Goal: Information Seeking & Learning: Check status

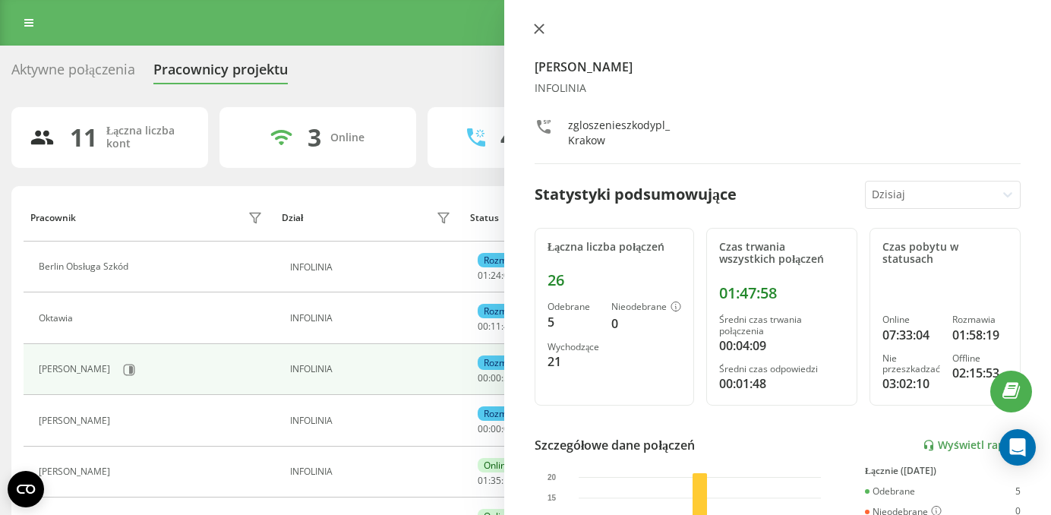
scroll to position [214, 0]
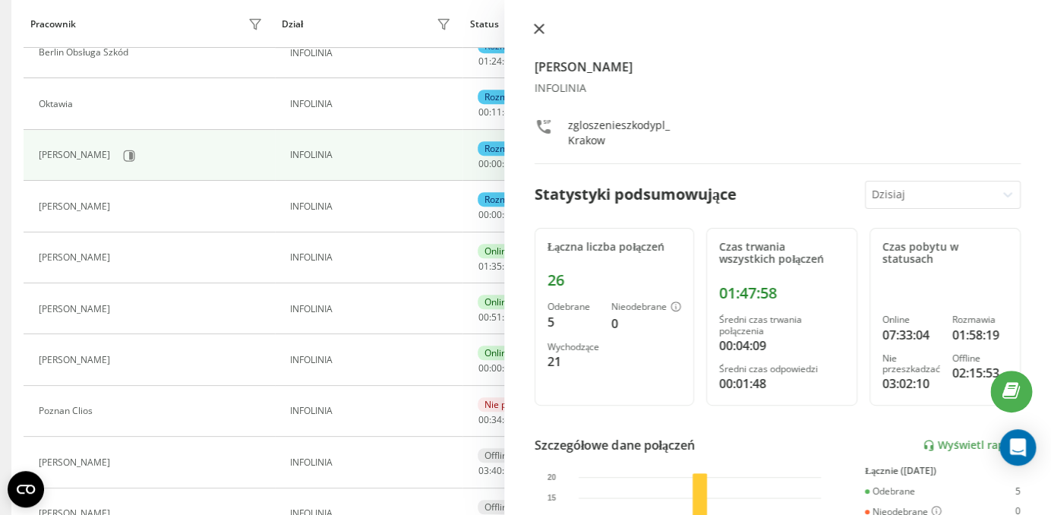
click at [542, 31] on icon at bounding box center [539, 29] width 11 height 11
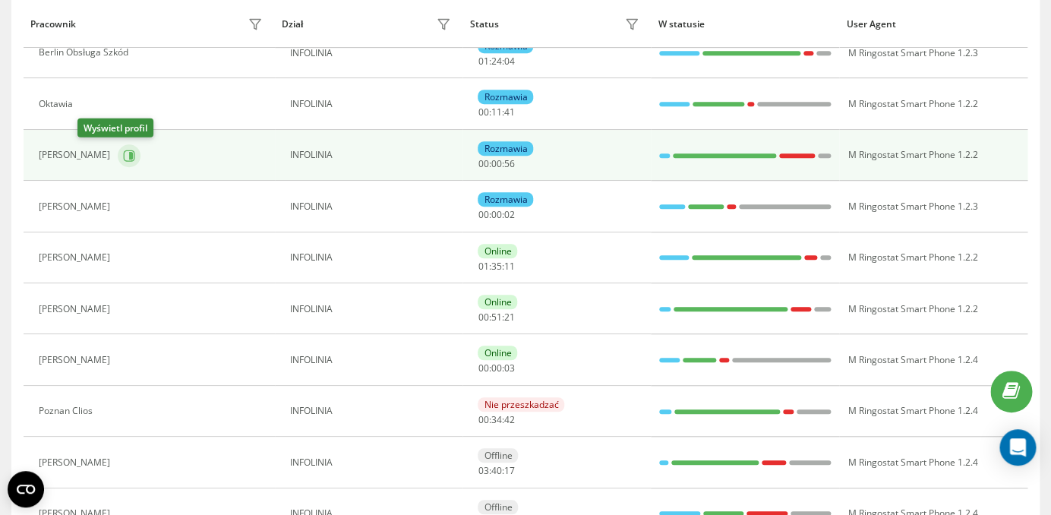
click at [123, 156] on icon at bounding box center [129, 156] width 12 height 12
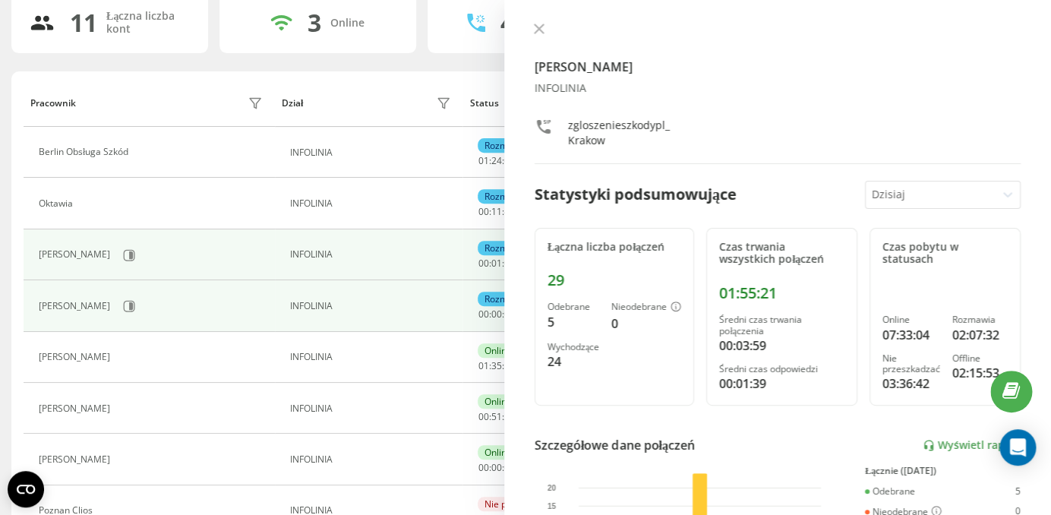
scroll to position [108, 0]
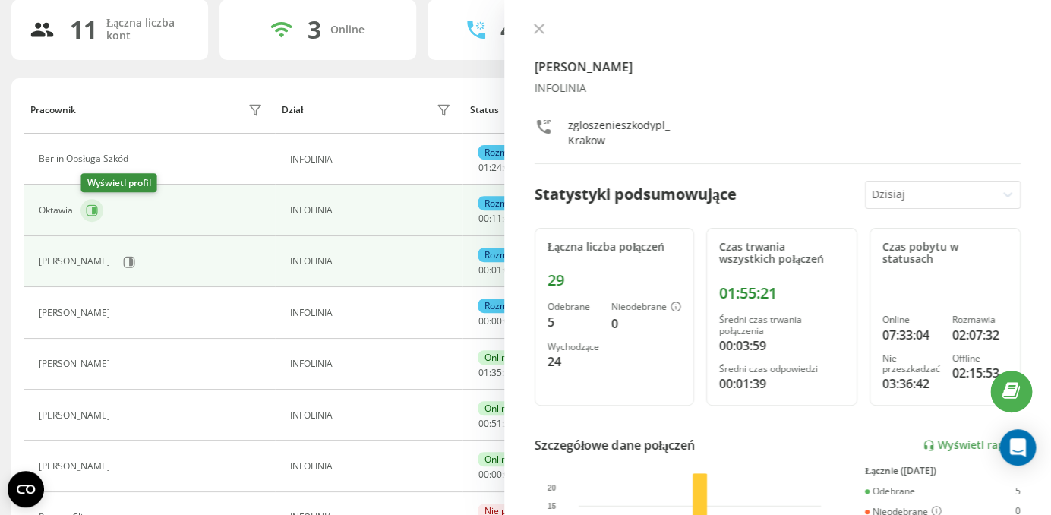
click at [89, 207] on icon at bounding box center [92, 210] width 12 height 12
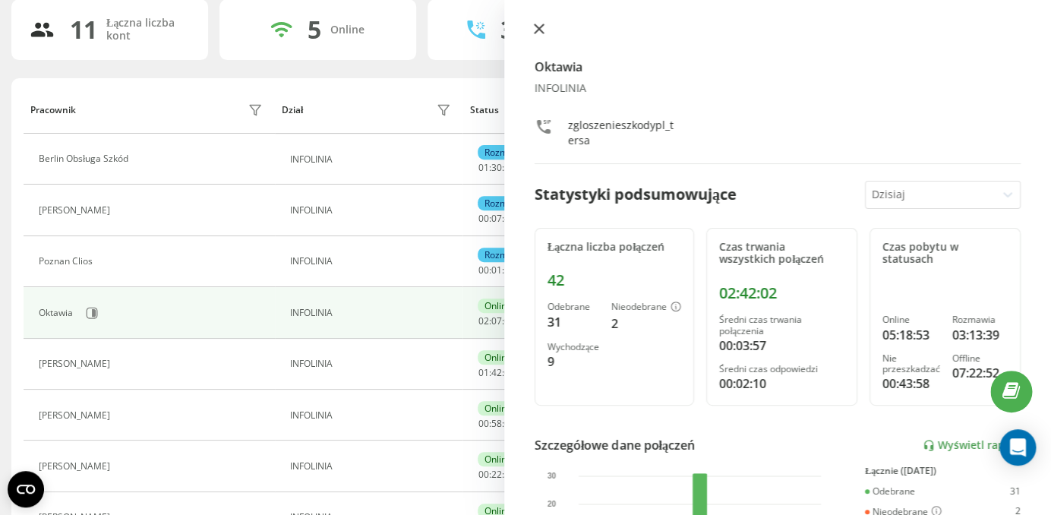
click at [541, 27] on icon at bounding box center [539, 28] width 9 height 9
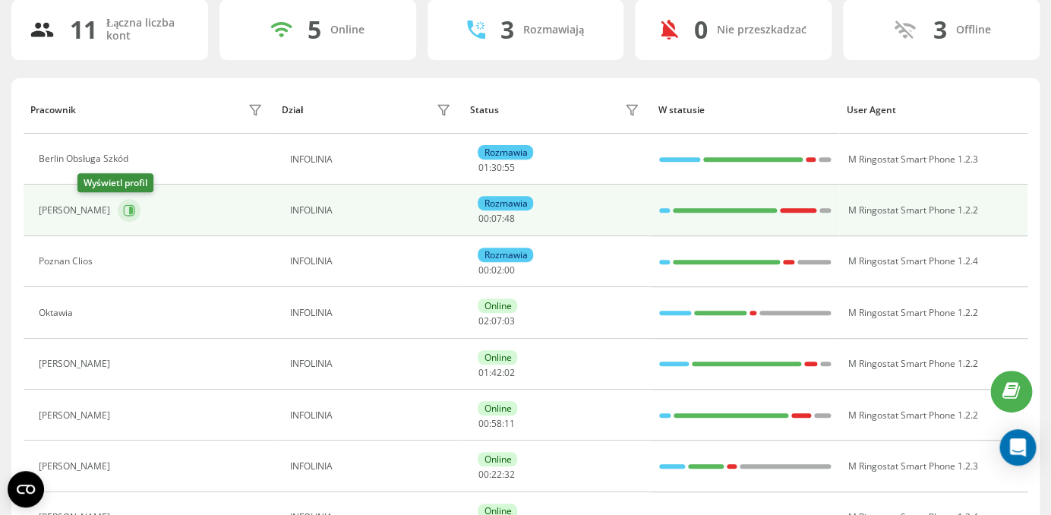
click at [129, 209] on icon at bounding box center [131, 211] width 4 height 8
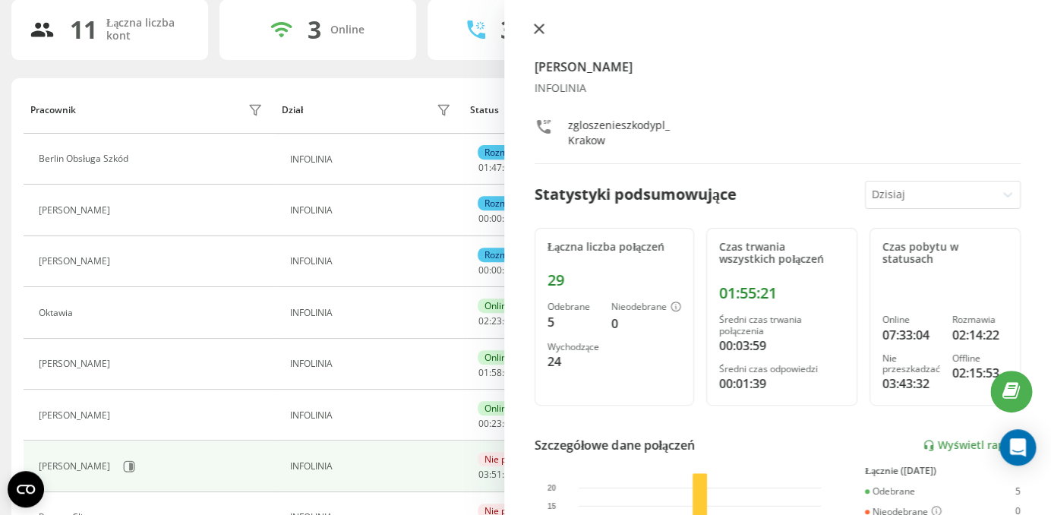
click at [545, 32] on button at bounding box center [539, 30] width 20 height 14
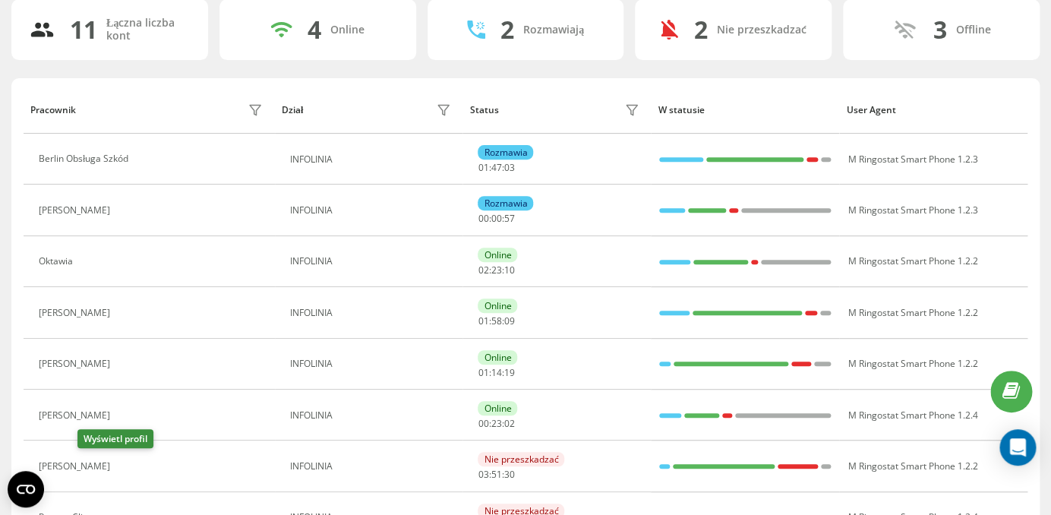
click at [127, 469] on icon at bounding box center [129, 467] width 4 height 8
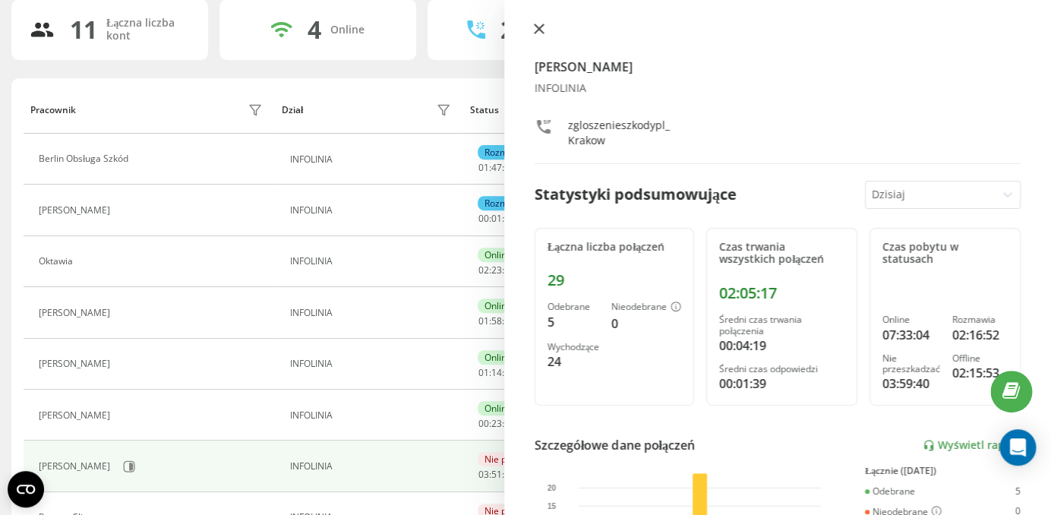
click at [539, 27] on icon at bounding box center [539, 29] width 11 height 11
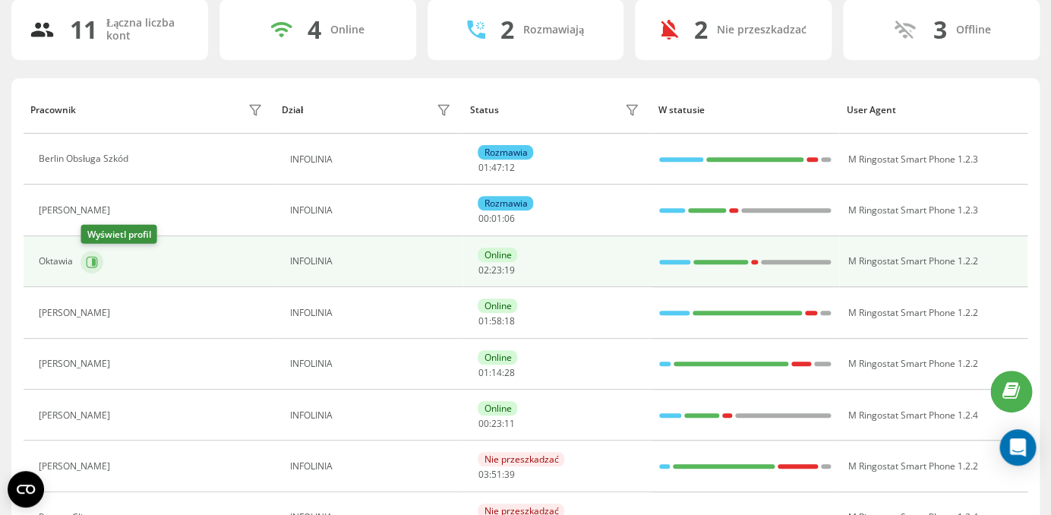
click at [93, 268] on button at bounding box center [92, 262] width 23 height 23
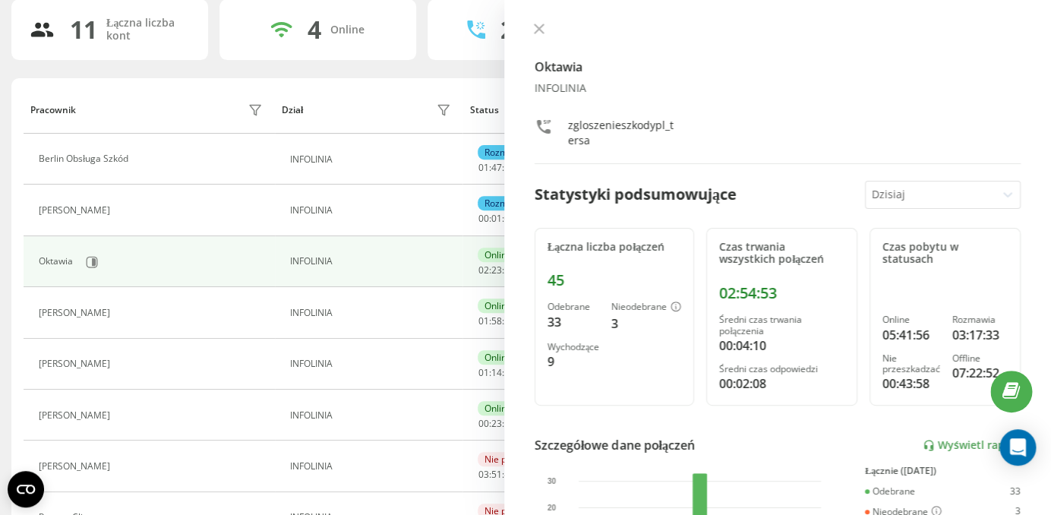
click at [538, 20] on div "Oktawia INFOLINIA zgloszenieszkodypl_tersa Statystyki podsumowujące Dzisiaj Łąc…" at bounding box center [777, 257] width 547 height 515
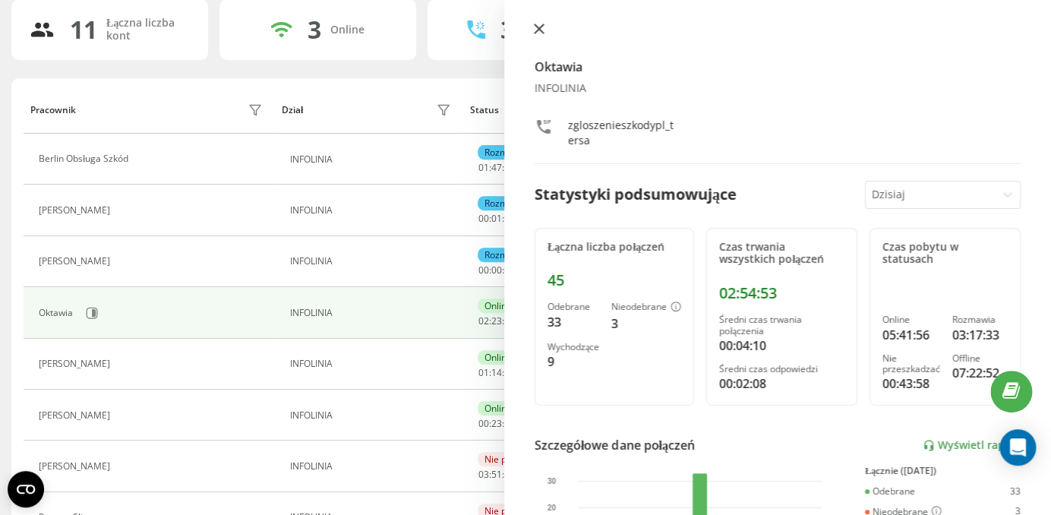
click at [538, 29] on icon at bounding box center [539, 28] width 9 height 9
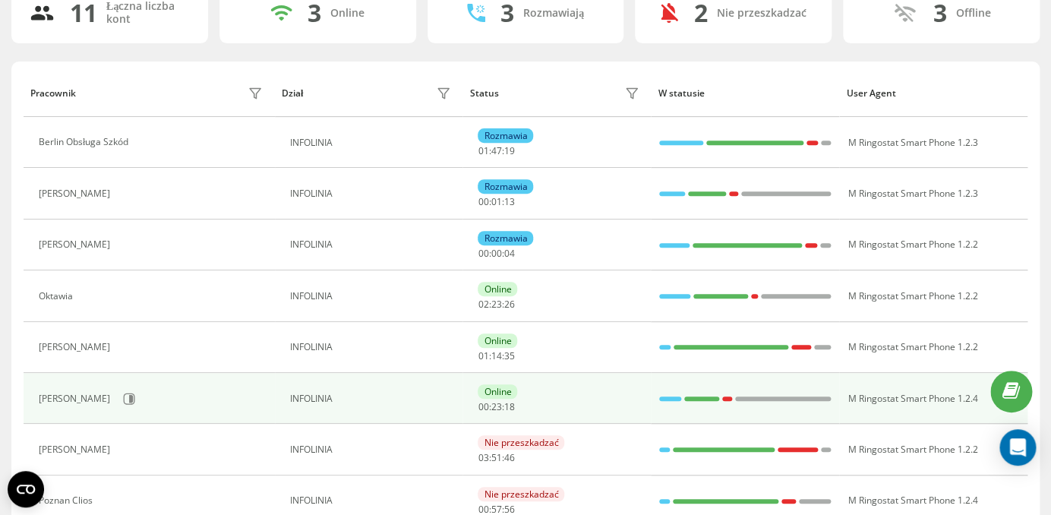
scroll to position [129, 0]
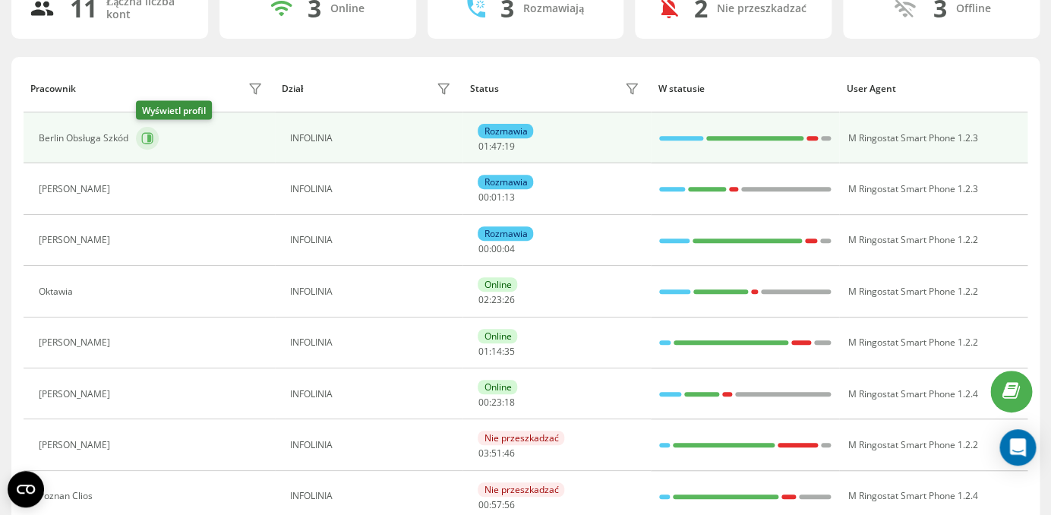
click at [140, 131] on button at bounding box center [147, 138] width 23 height 23
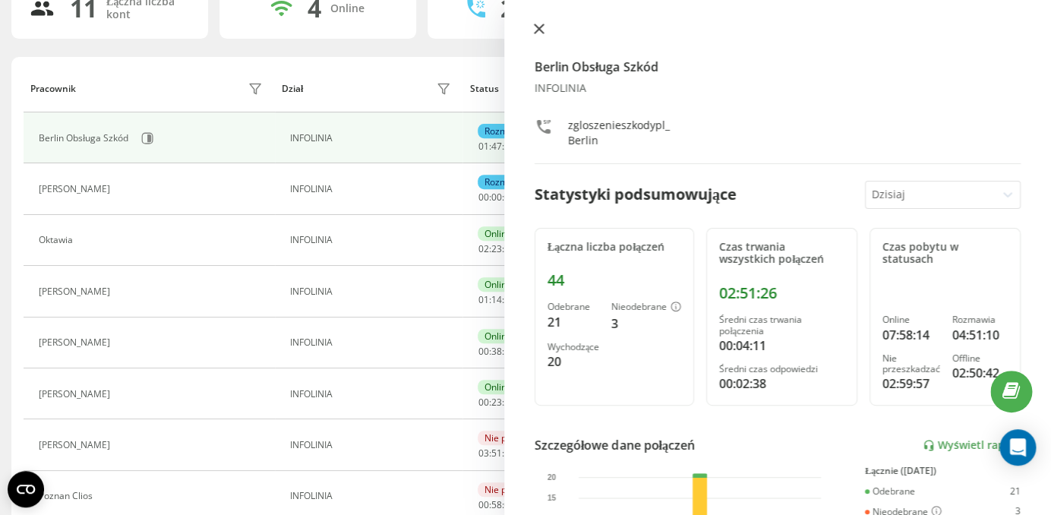
click at [535, 30] on icon at bounding box center [539, 28] width 9 height 9
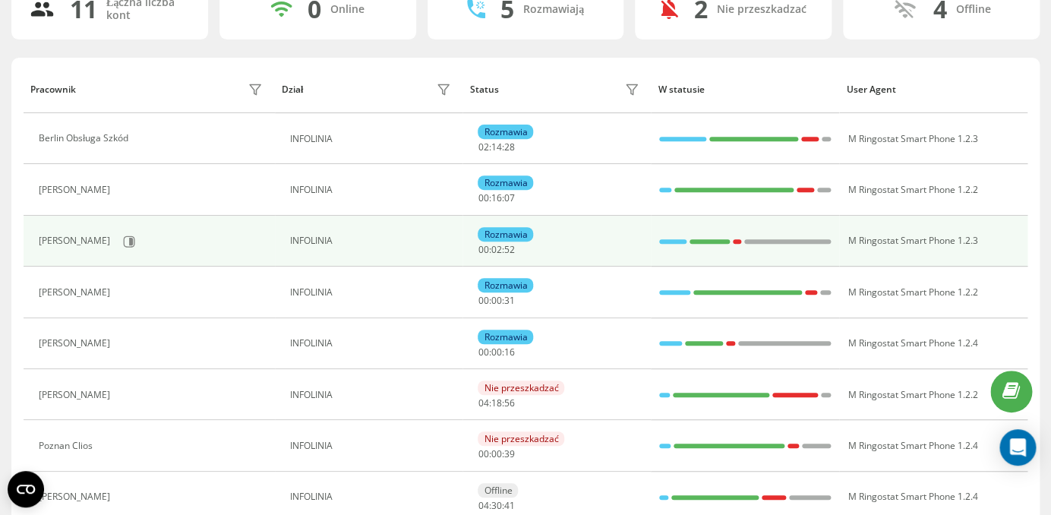
scroll to position [151, 0]
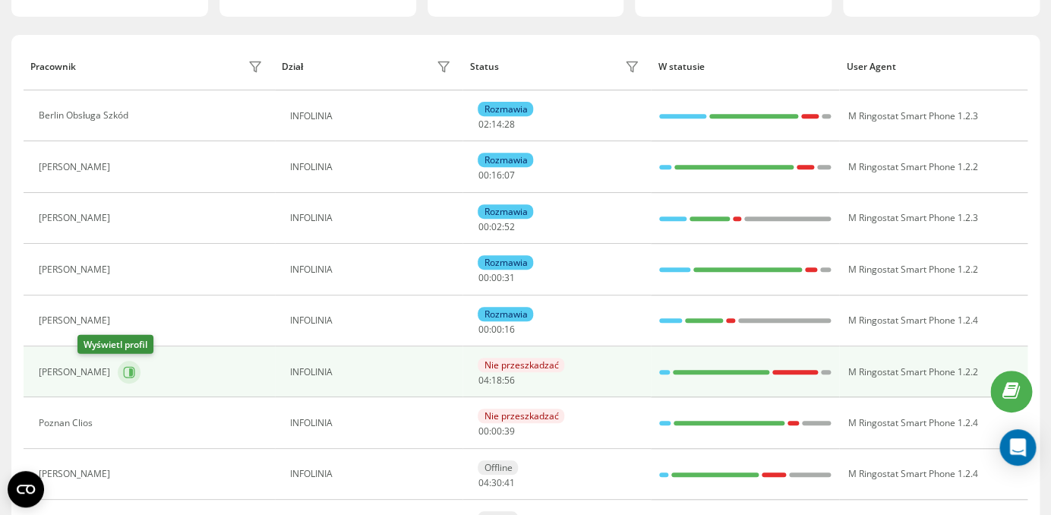
click at [129, 372] on icon at bounding box center [131, 372] width 4 height 8
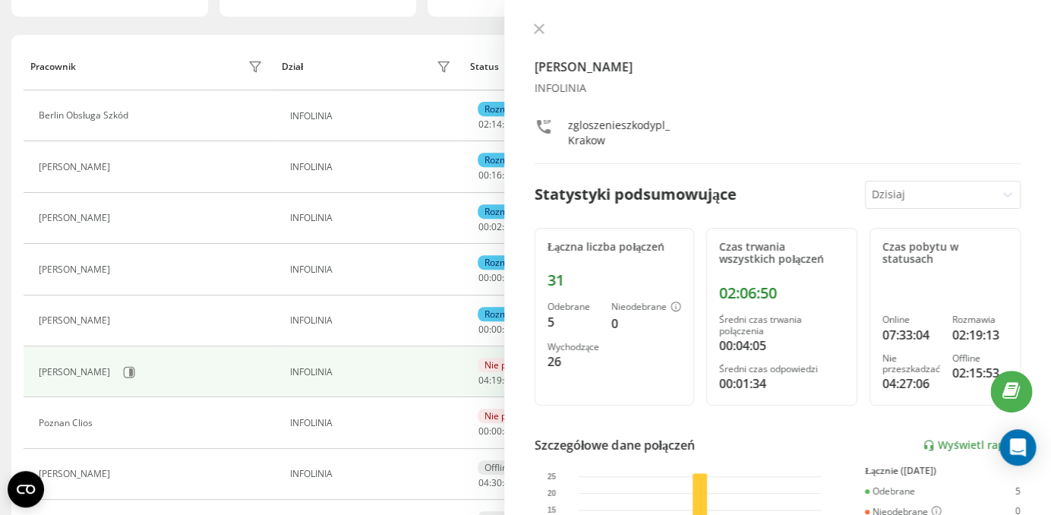
click at [321, 372] on div "INFOLINIA" at bounding box center [372, 372] width 165 height 11
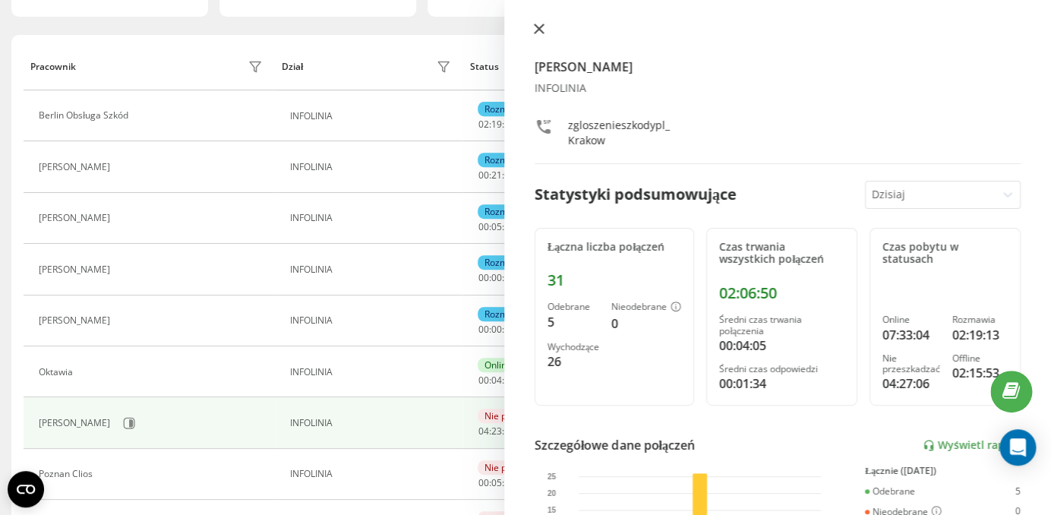
click at [534, 26] on icon at bounding box center [539, 29] width 11 height 11
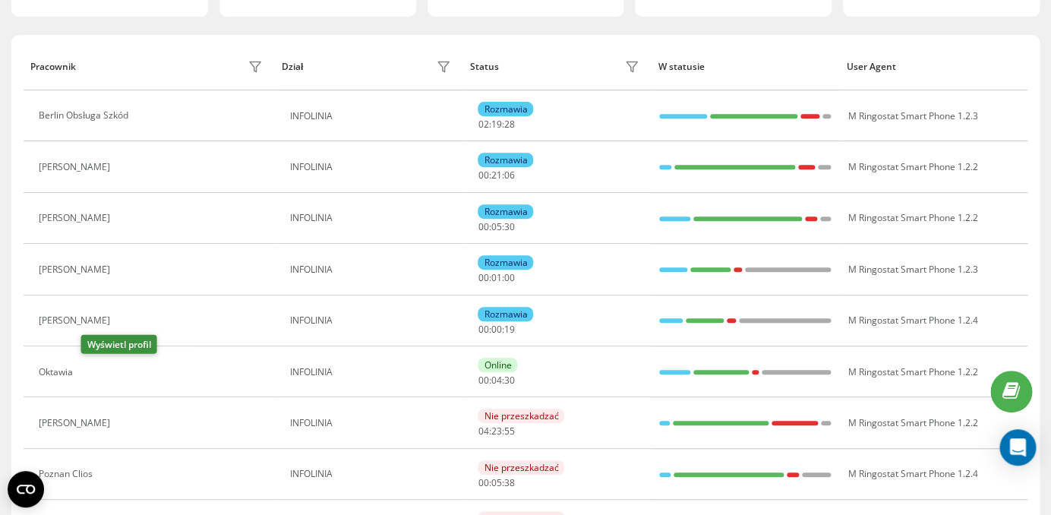
click at [99, 374] on button at bounding box center [90, 373] width 18 height 21
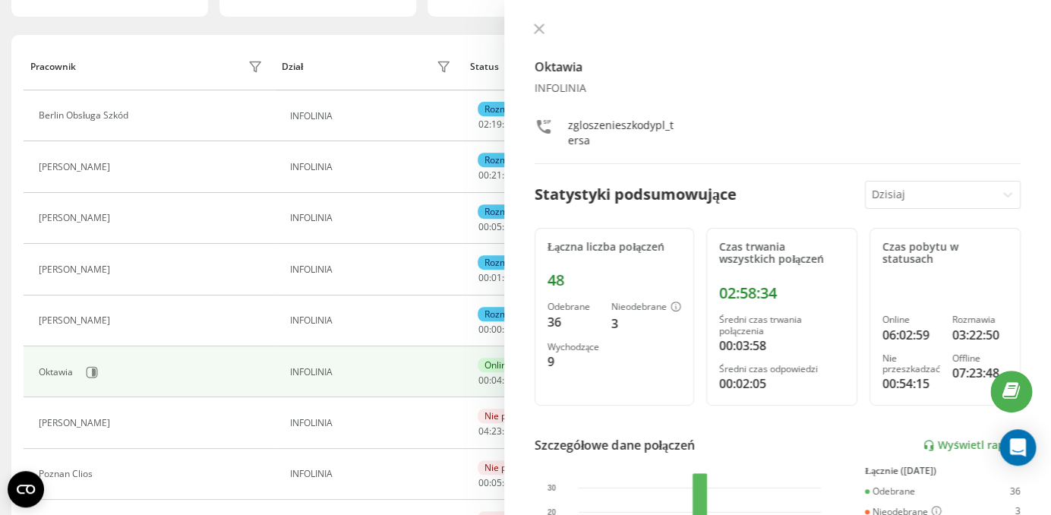
click at [537, 31] on icon at bounding box center [539, 28] width 9 height 9
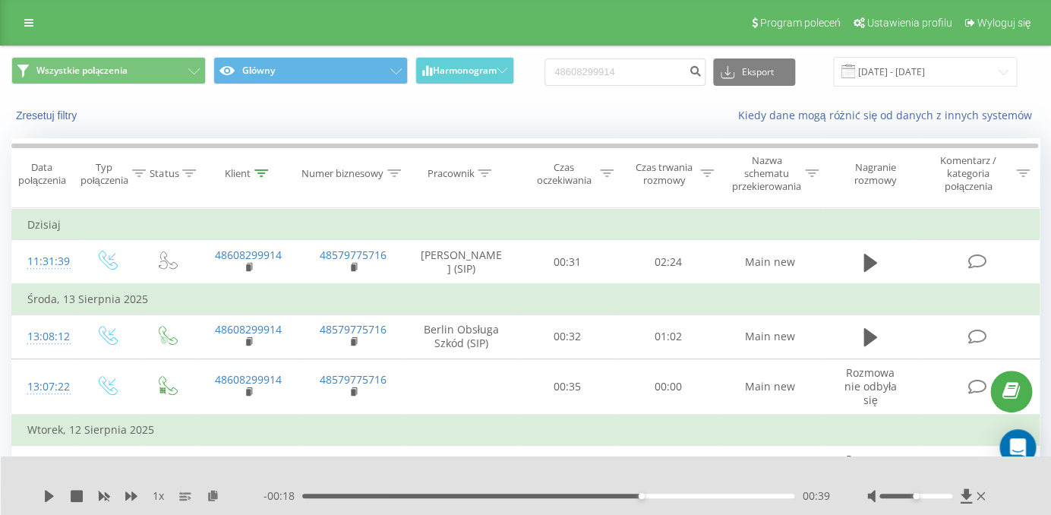
click at [545, 76] on input "48608299914" at bounding box center [625, 71] width 161 height 27
type input "502199592"
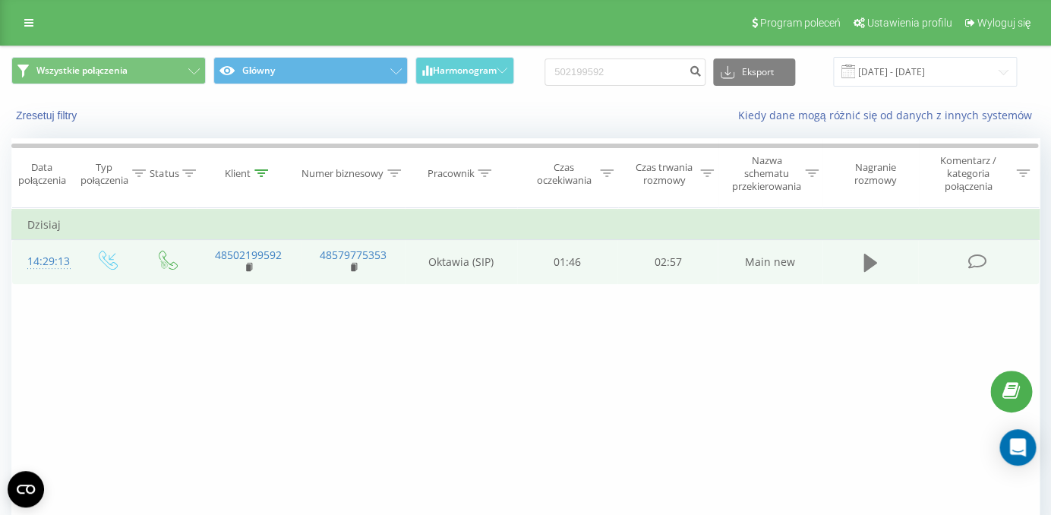
click at [879, 260] on button at bounding box center [870, 262] width 23 height 23
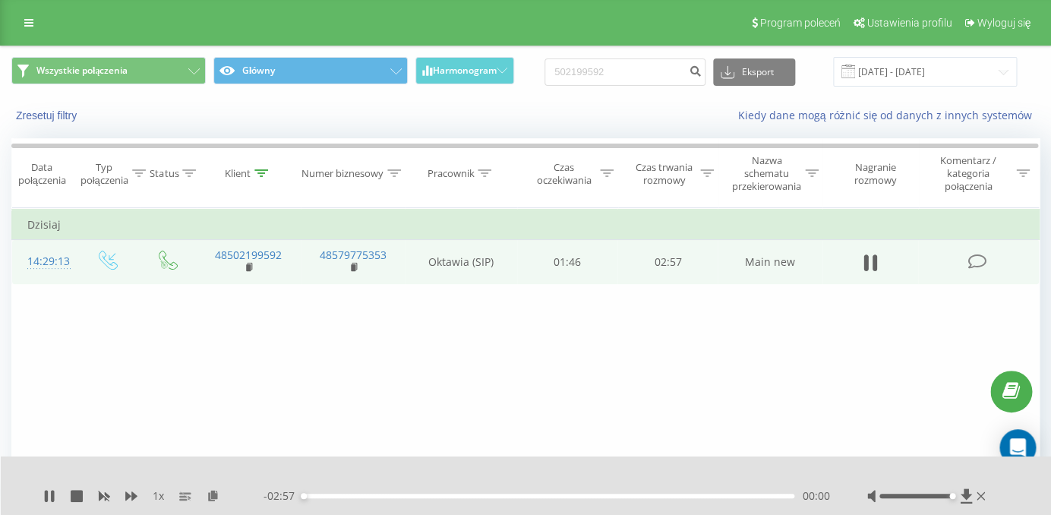
drag, startPoint x: 917, startPoint y: 494, endPoint x: 974, endPoint y: 502, distance: 57.5
click at [974, 502] on div at bounding box center [928, 495] width 122 height 15
click at [134, 495] on icon at bounding box center [131, 495] width 12 height 9
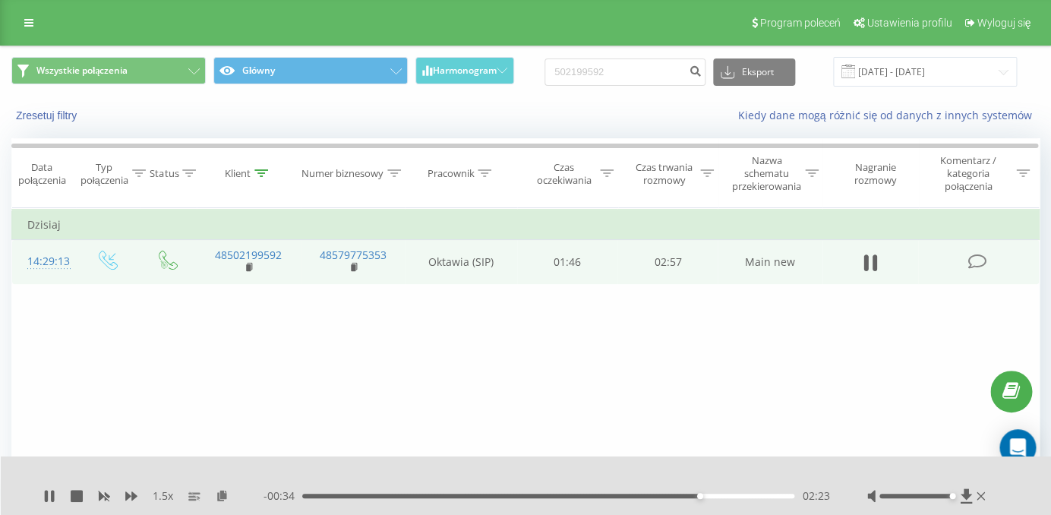
click at [886, 261] on td at bounding box center [871, 262] width 96 height 44
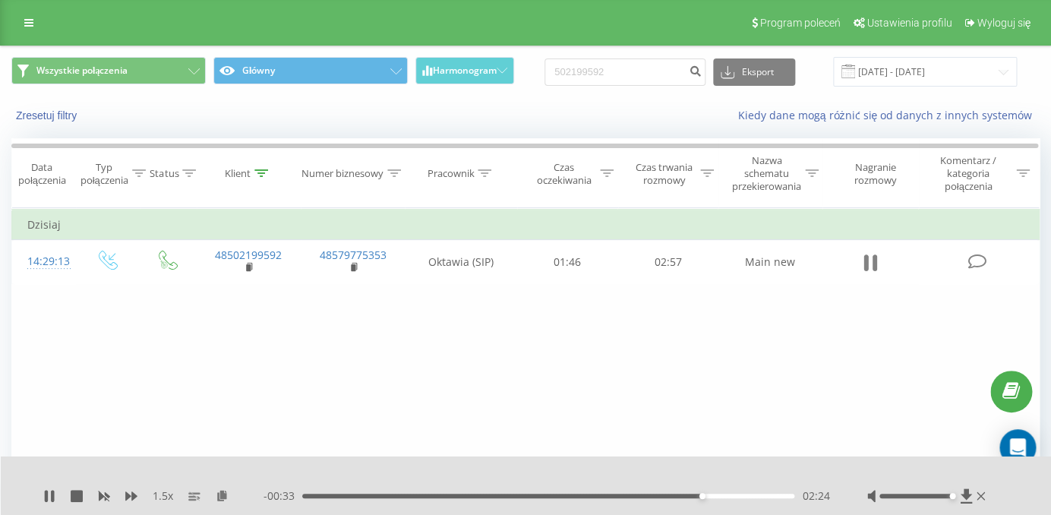
click at [869, 267] on icon at bounding box center [871, 262] width 14 height 21
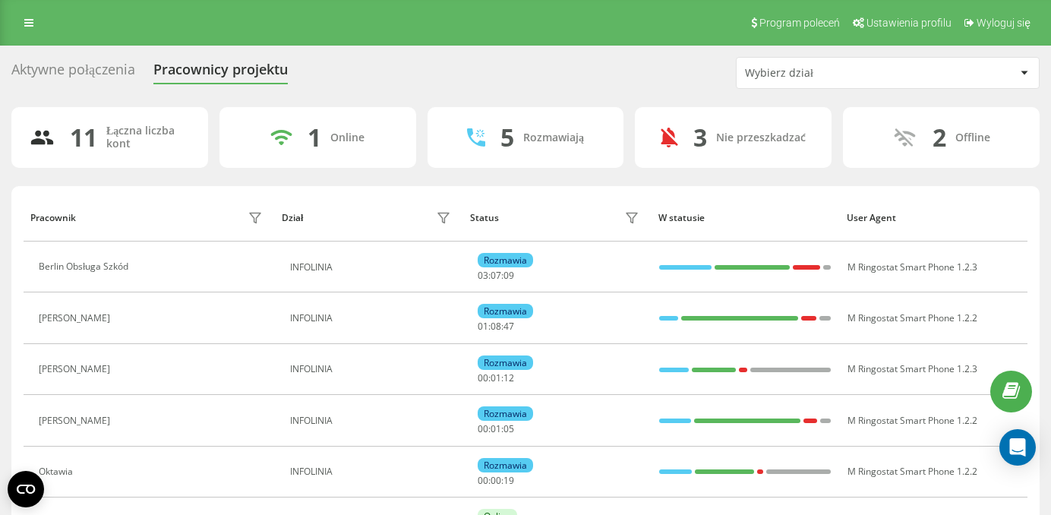
scroll to position [151, 0]
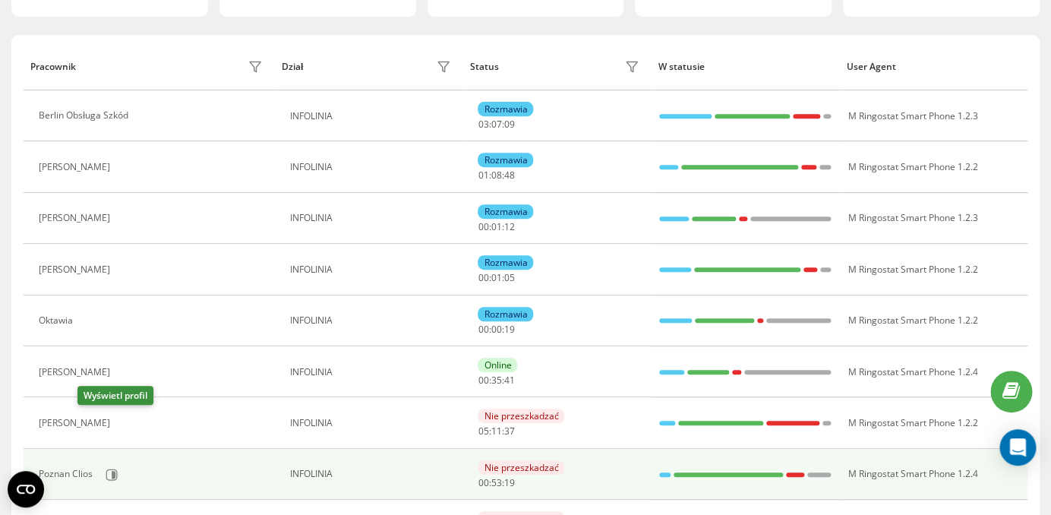
click at [92, 469] on div "Poznan Clios" at bounding box center [68, 474] width 58 height 11
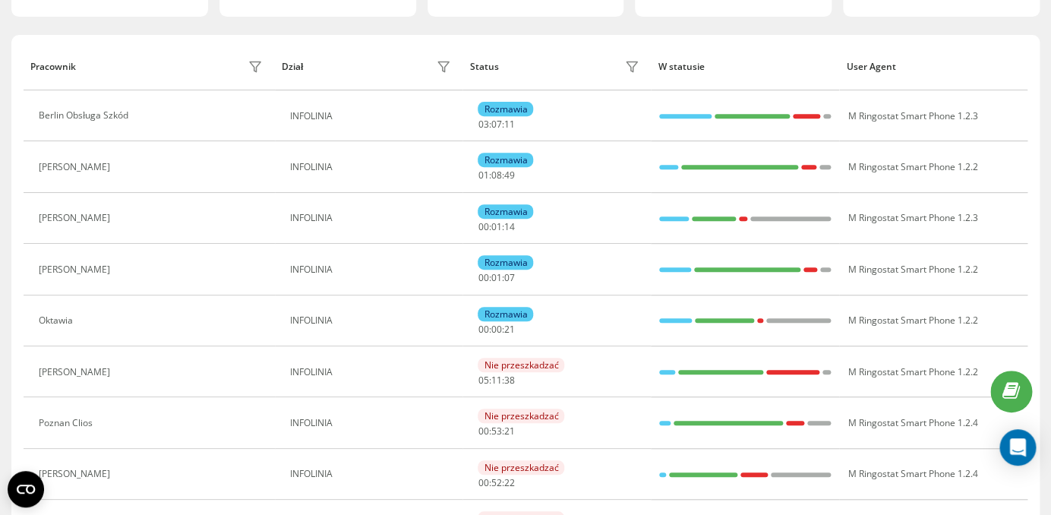
click at [121, 375] on icon at bounding box center [127, 372] width 12 height 12
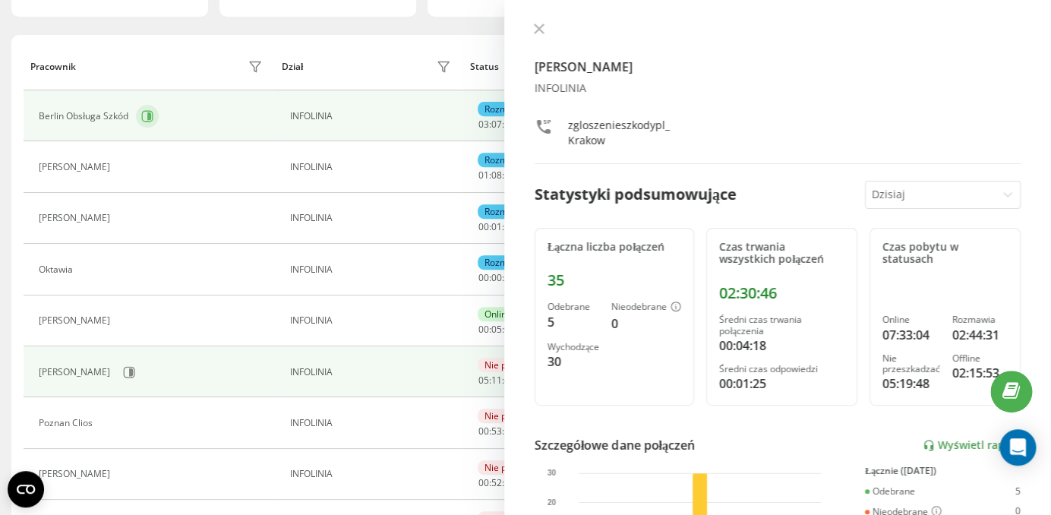
click at [142, 118] on icon at bounding box center [147, 116] width 12 height 12
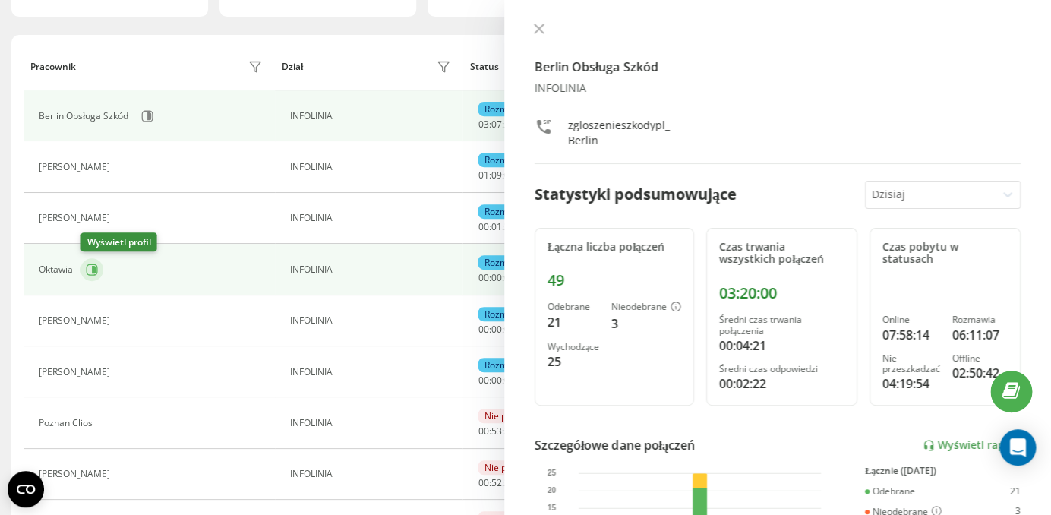
click at [96, 274] on icon at bounding box center [92, 270] width 12 height 12
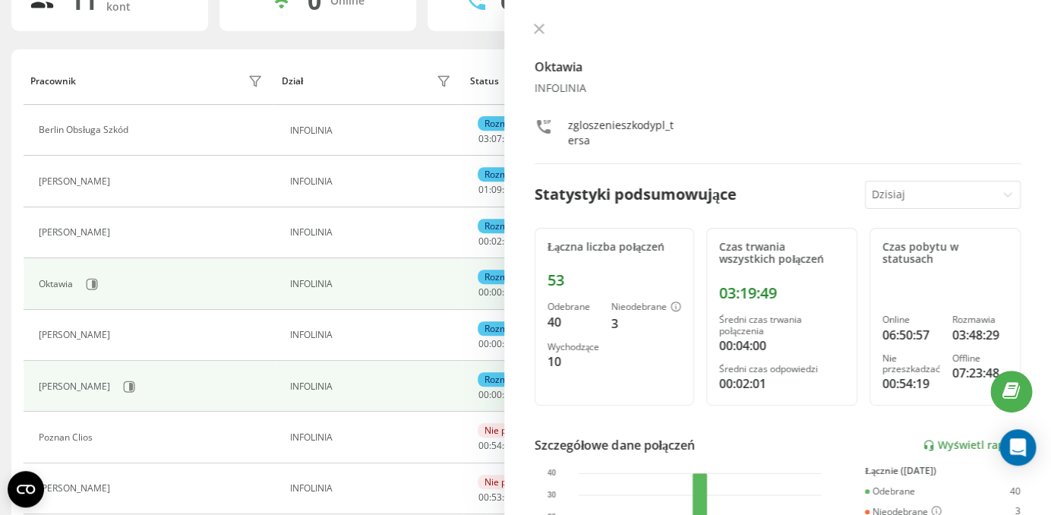
scroll to position [142, 0]
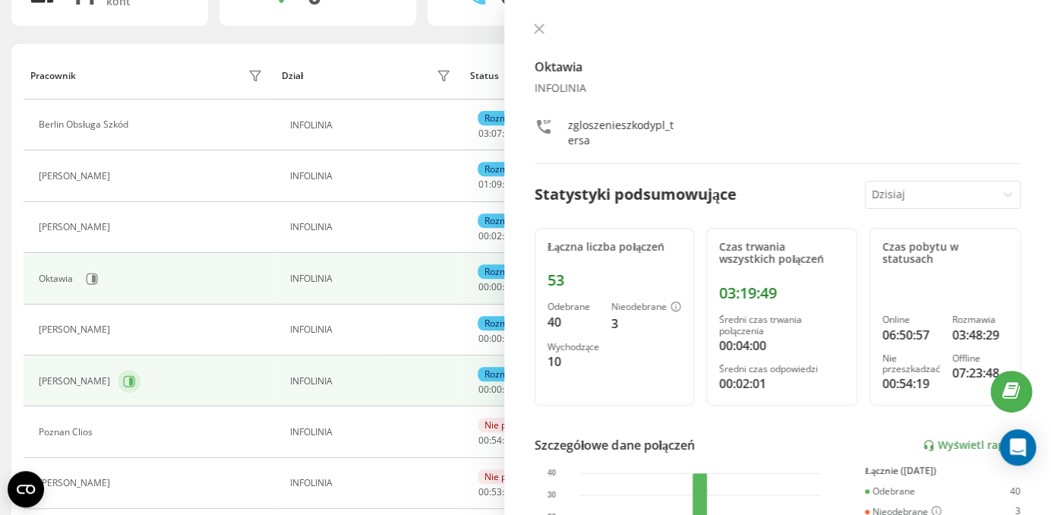
click at [123, 381] on icon at bounding box center [129, 381] width 12 height 12
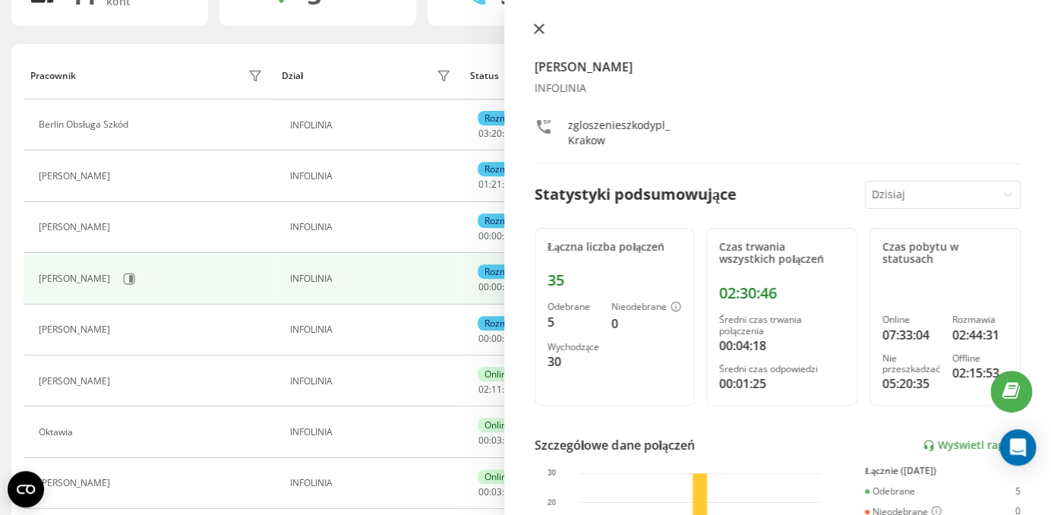
click at [535, 31] on icon at bounding box center [539, 28] width 9 height 9
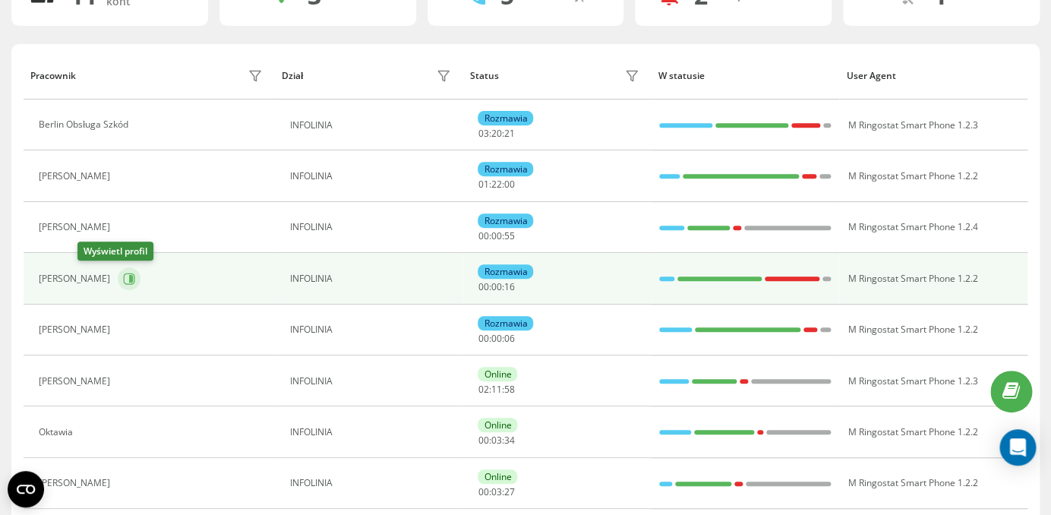
click at [118, 286] on button at bounding box center [129, 278] width 23 height 23
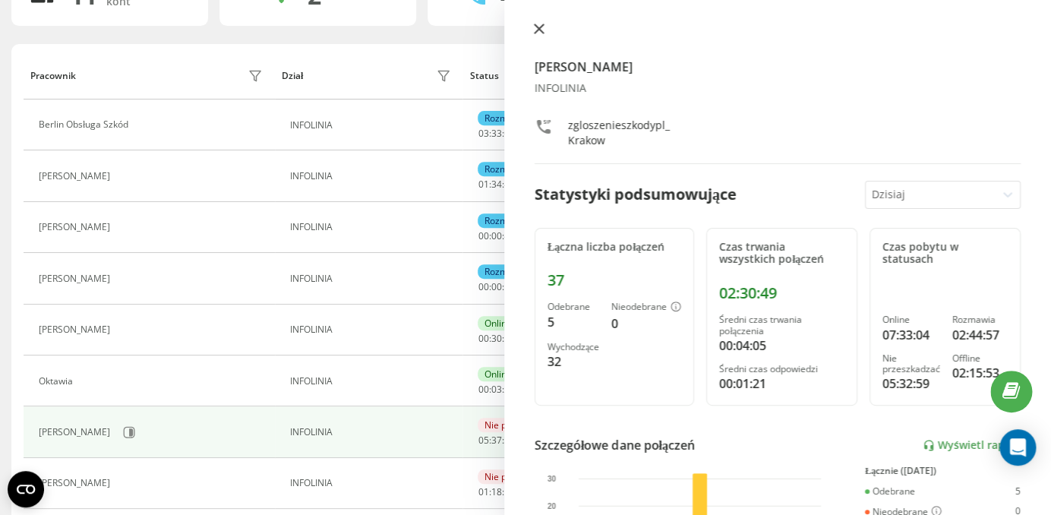
click at [537, 27] on icon at bounding box center [539, 29] width 11 height 11
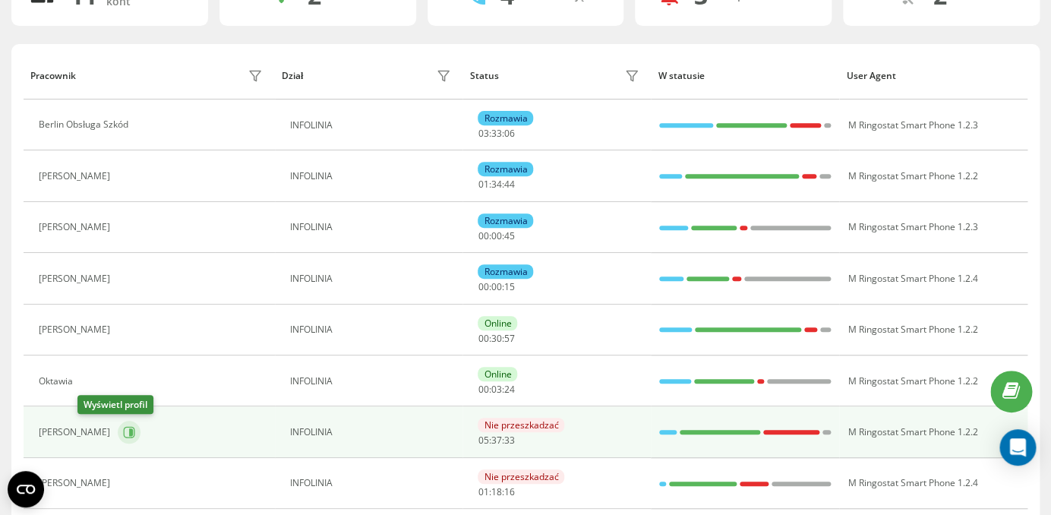
click at [118, 439] on button at bounding box center [129, 432] width 23 height 23
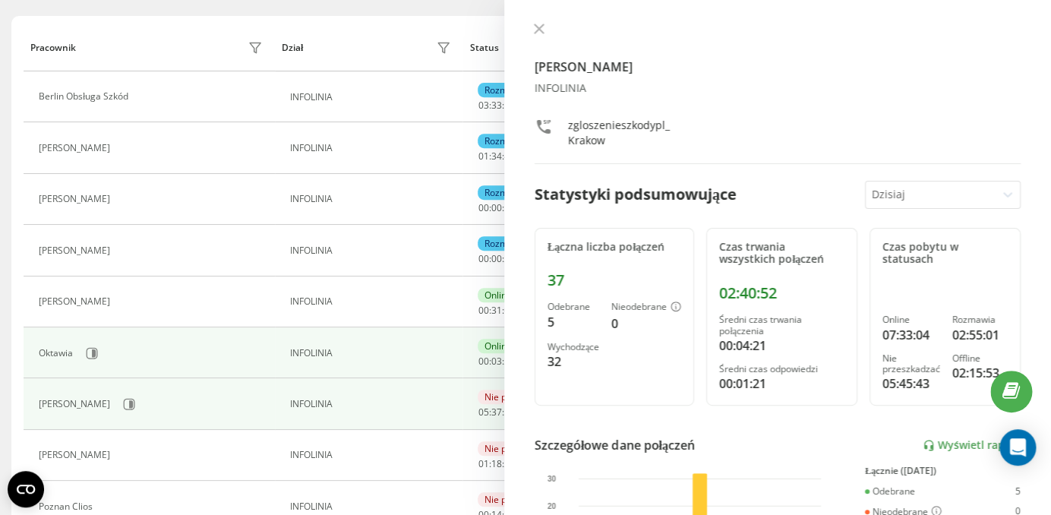
scroll to position [147, 0]
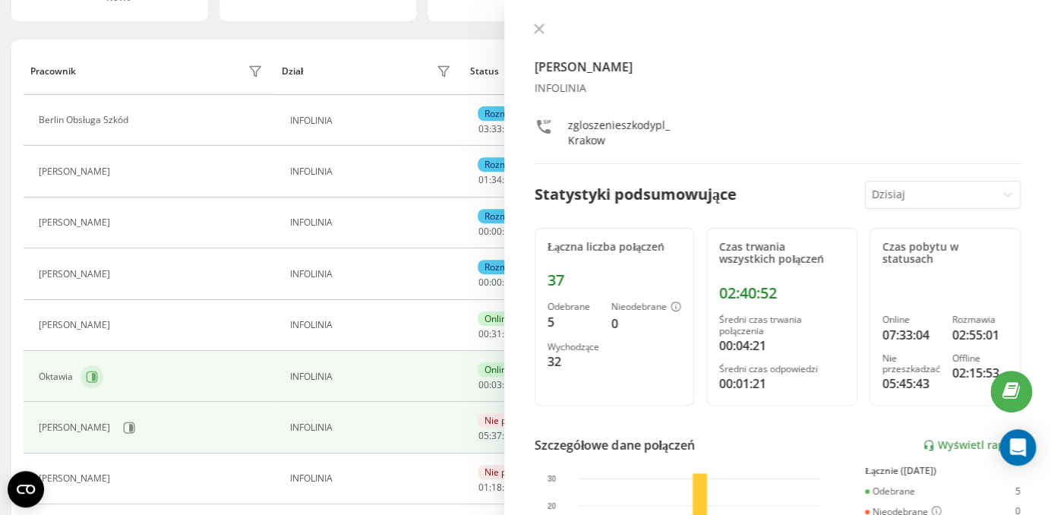
click at [95, 373] on icon at bounding box center [92, 377] width 12 height 12
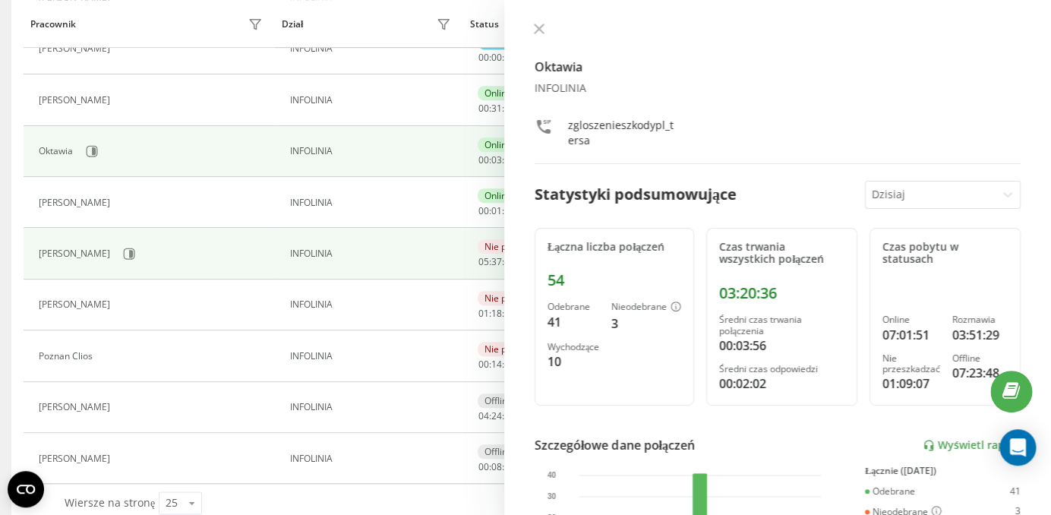
scroll to position [347, 0]
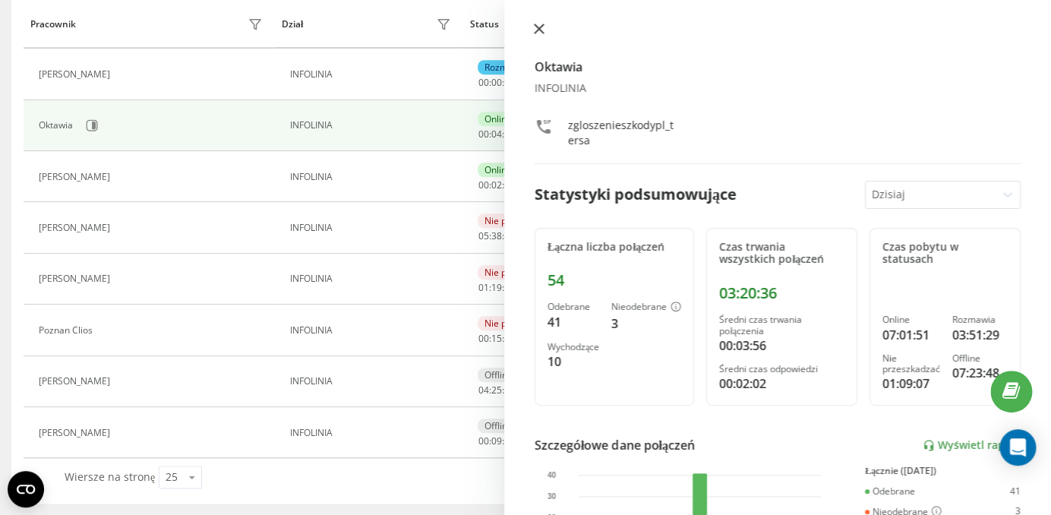
click at [534, 34] on icon at bounding box center [539, 29] width 11 height 11
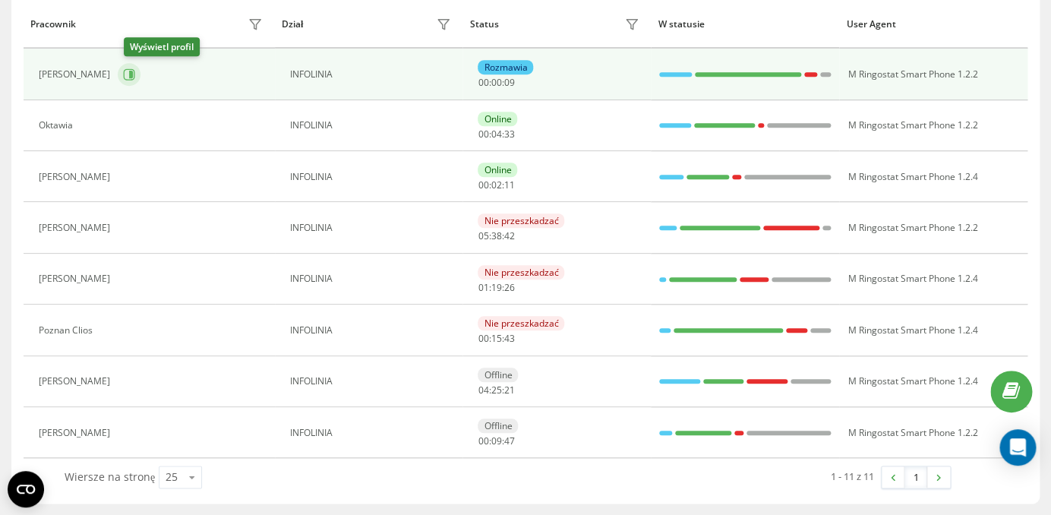
click at [131, 74] on icon at bounding box center [129, 74] width 12 height 12
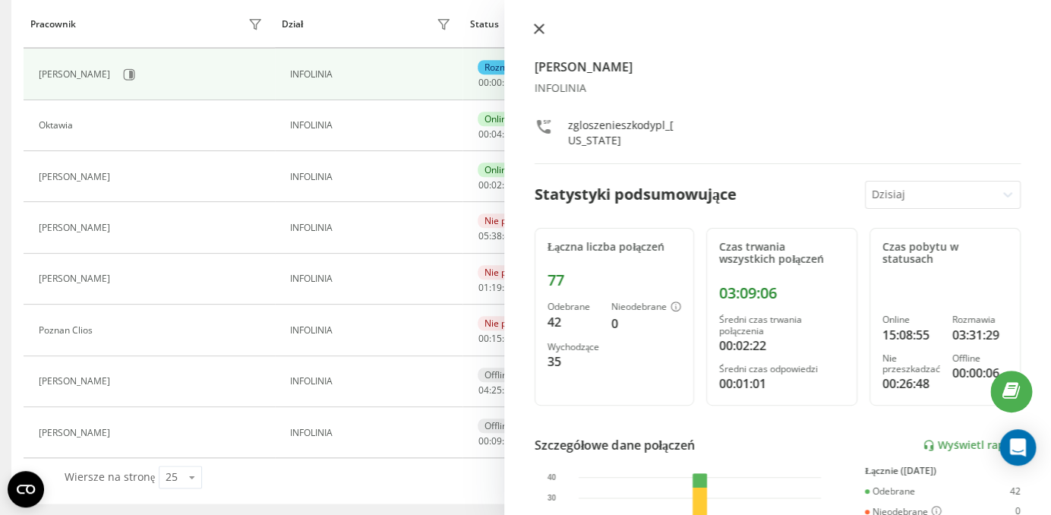
click at [534, 31] on icon at bounding box center [539, 29] width 11 height 11
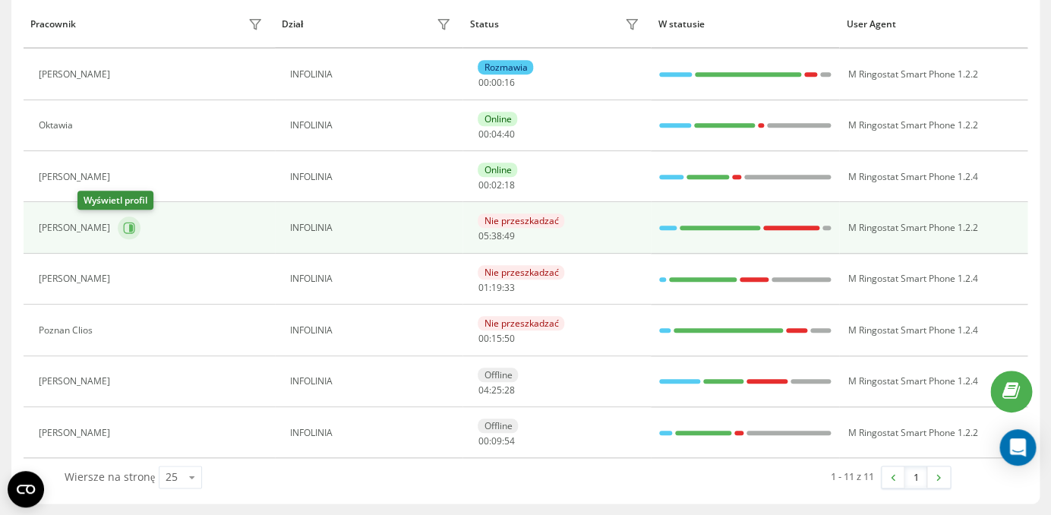
click at [123, 231] on icon at bounding box center [129, 228] width 12 height 12
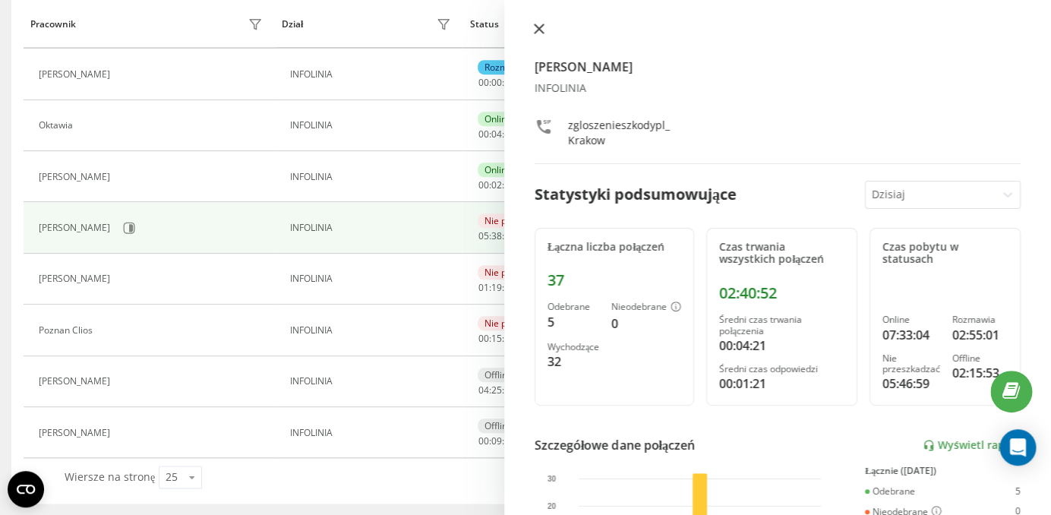
click at [542, 30] on icon at bounding box center [539, 29] width 11 height 11
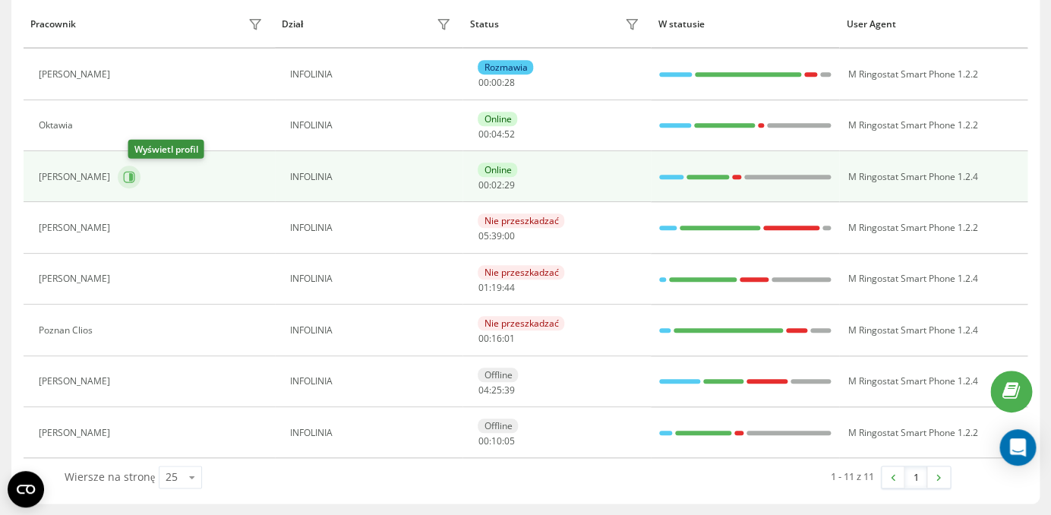
click at [141, 173] on button at bounding box center [129, 177] width 23 height 23
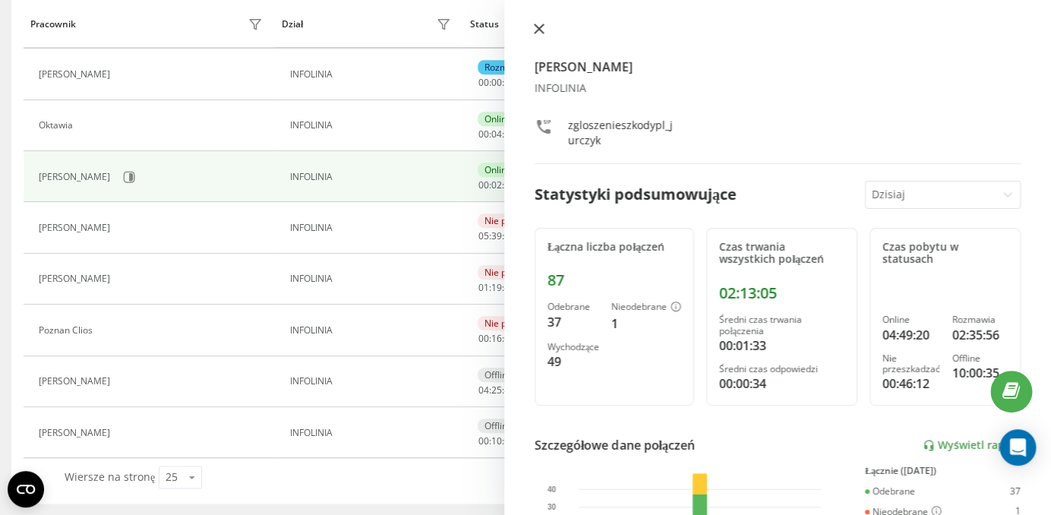
click at [535, 33] on icon at bounding box center [539, 29] width 11 height 11
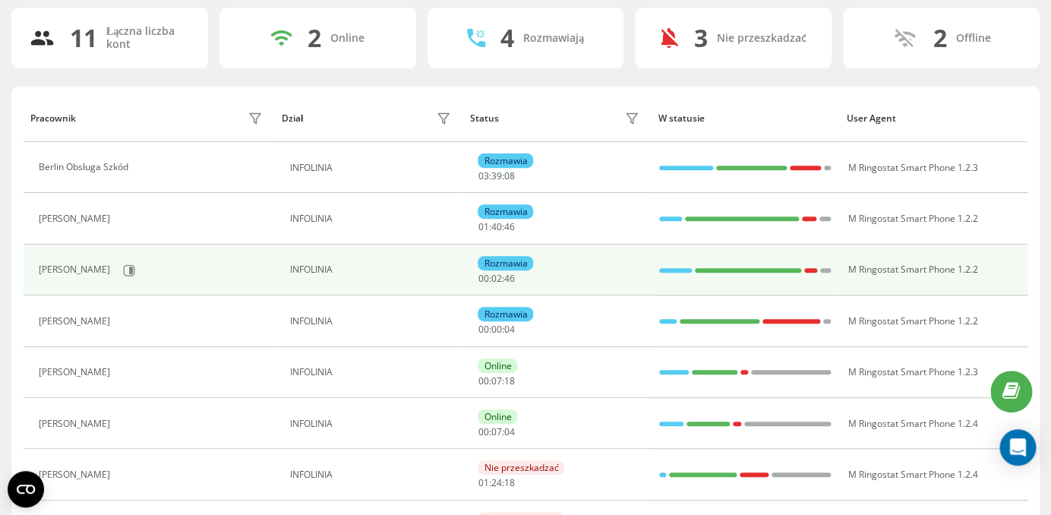
scroll to position [102, 0]
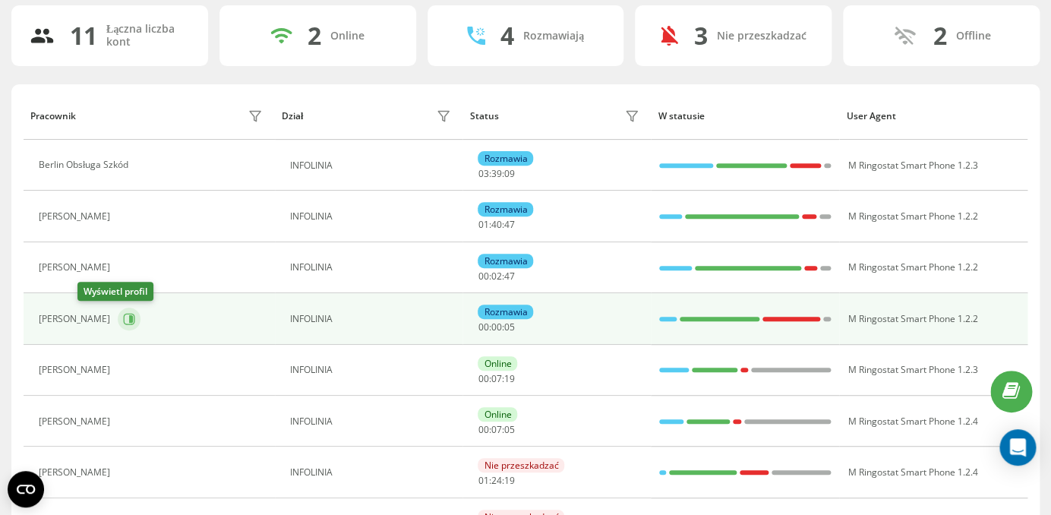
click at [118, 328] on button at bounding box center [129, 319] width 23 height 23
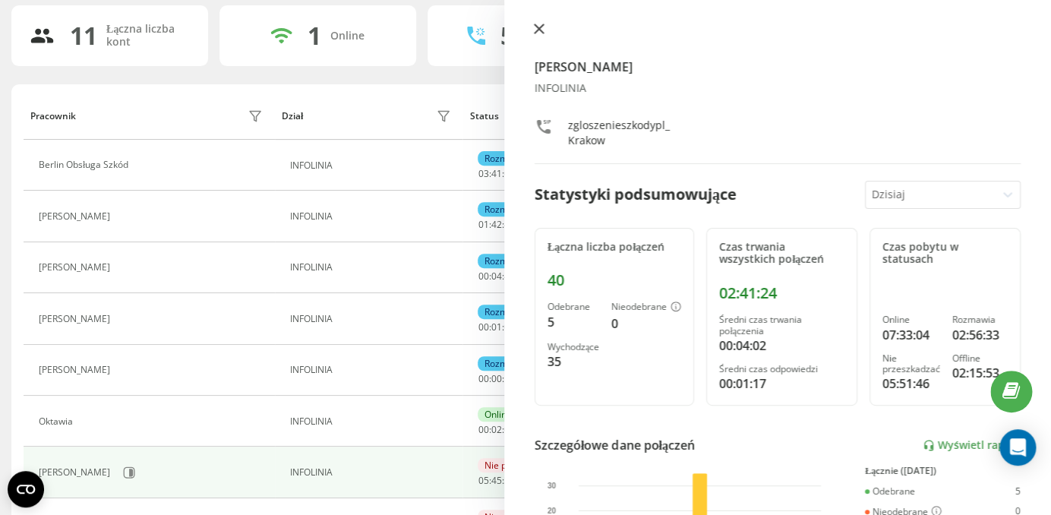
click at [536, 31] on icon at bounding box center [539, 28] width 9 height 9
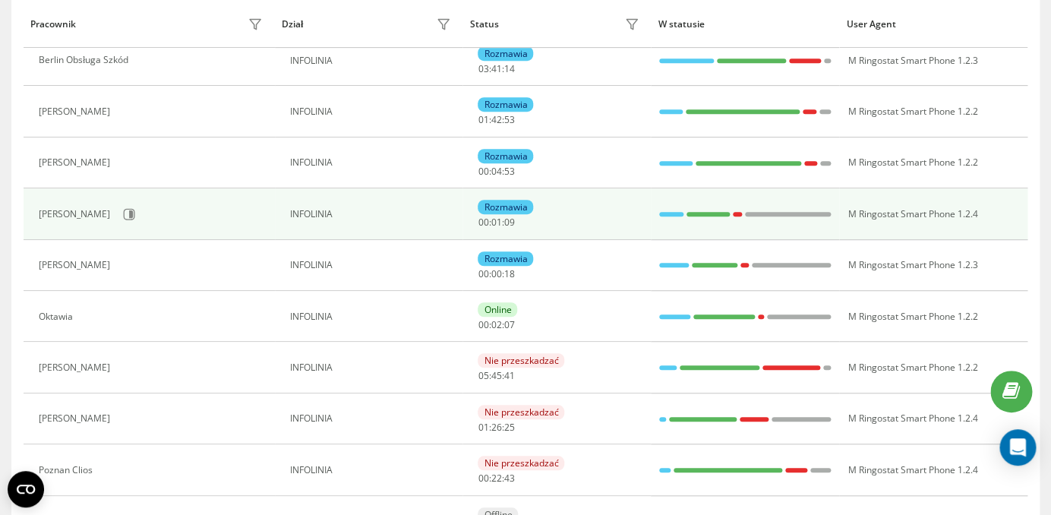
scroll to position [211, 0]
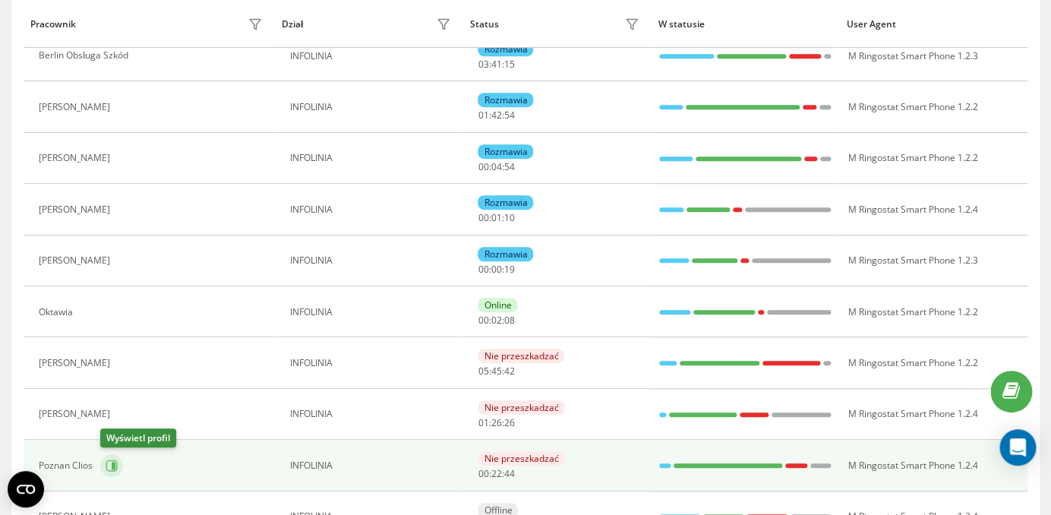
click at [112, 473] on button at bounding box center [111, 465] width 23 height 23
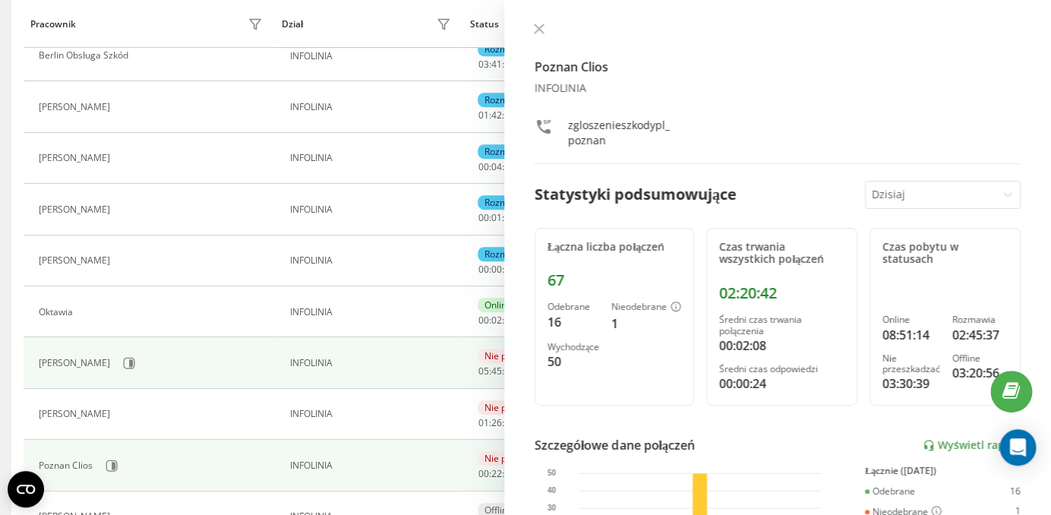
click at [216, 379] on td "Konrad" at bounding box center [149, 362] width 251 height 51
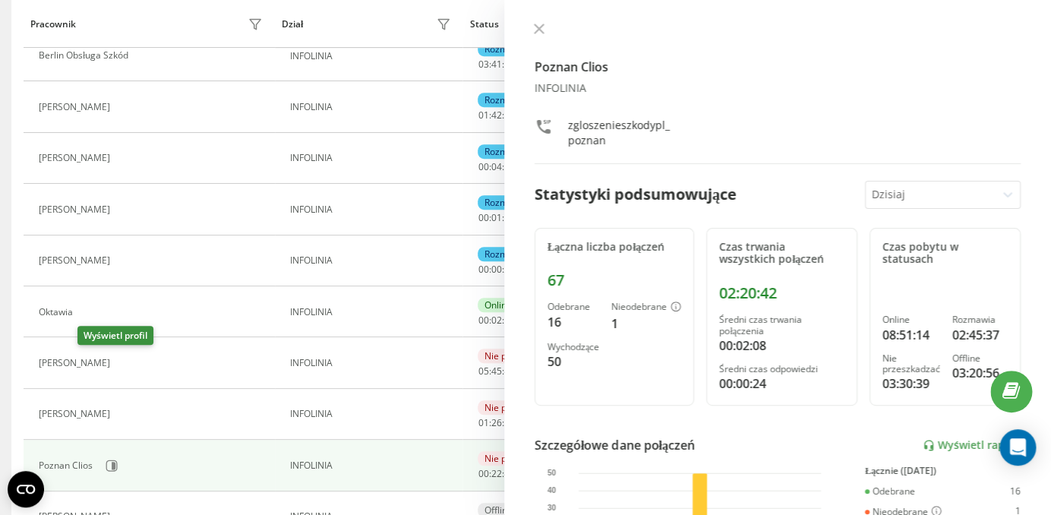
click at [121, 361] on icon at bounding box center [127, 363] width 12 height 12
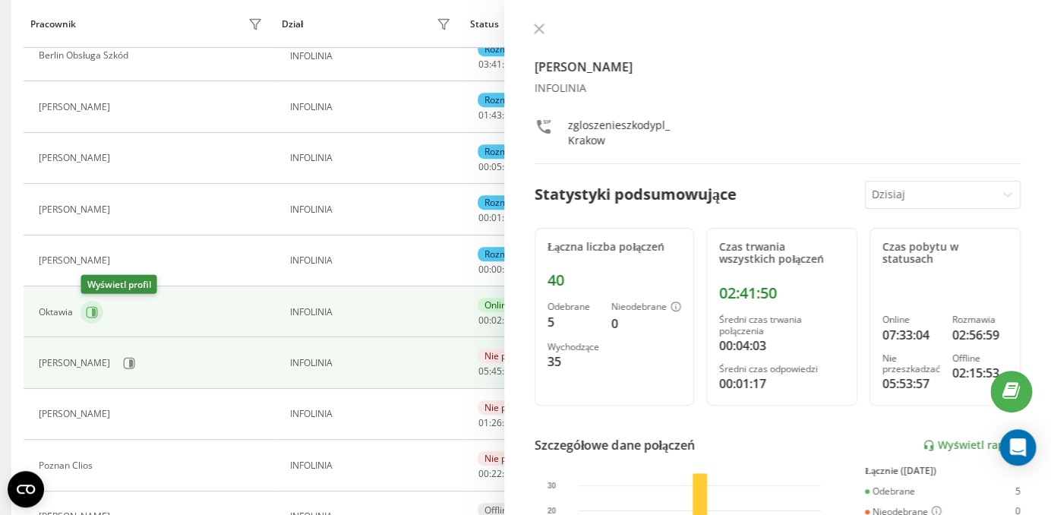
click at [87, 312] on icon at bounding box center [92, 311] width 11 height 11
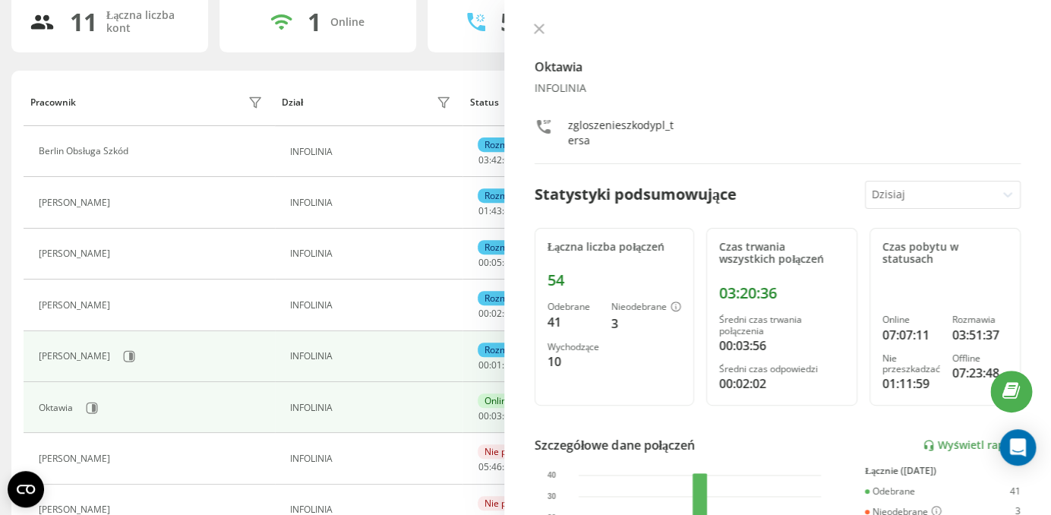
scroll to position [90, 0]
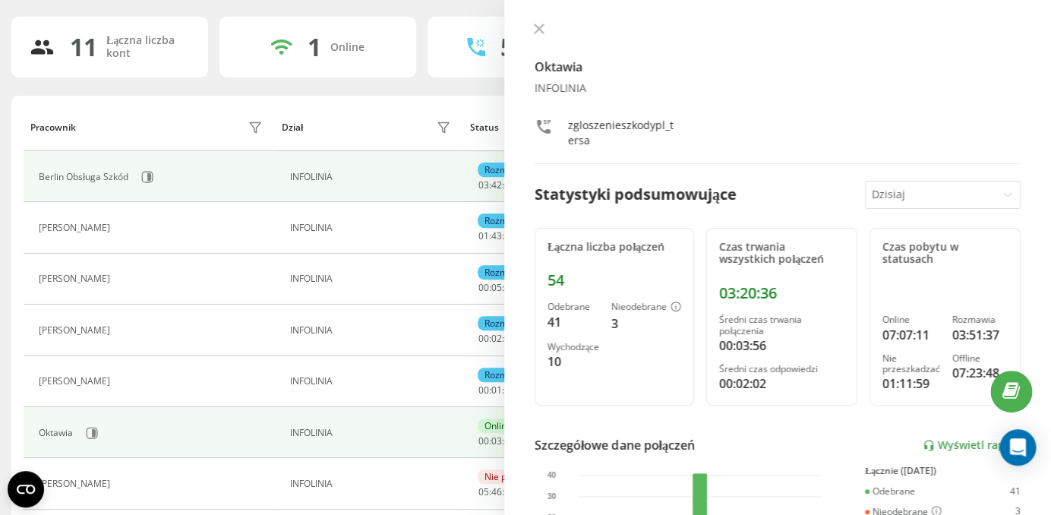
click at [136, 175] on div "Berlin Obsługa Szkód" at bounding box center [153, 177] width 228 height 26
click at [142, 175] on icon at bounding box center [147, 176] width 11 height 11
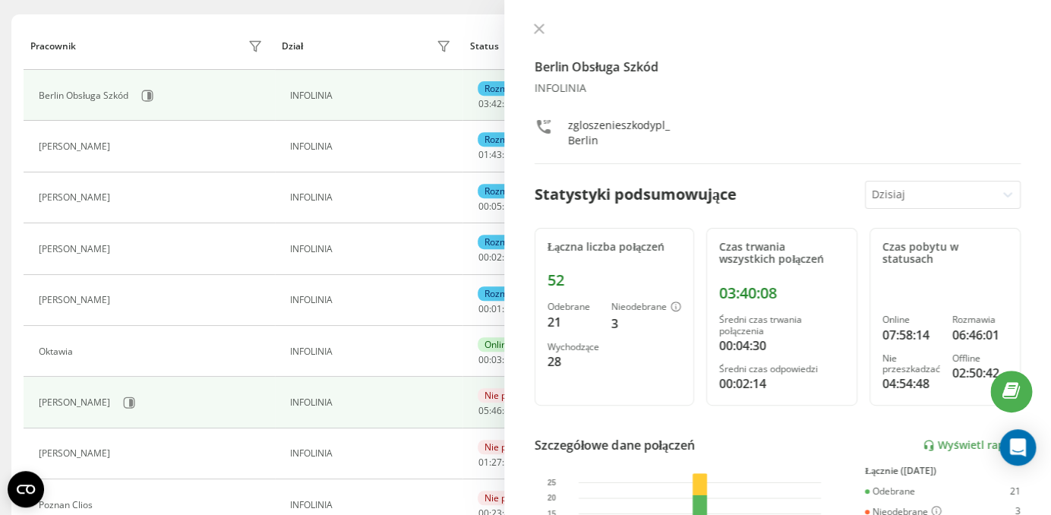
scroll to position [172, 0]
click at [123, 403] on icon at bounding box center [129, 402] width 12 height 12
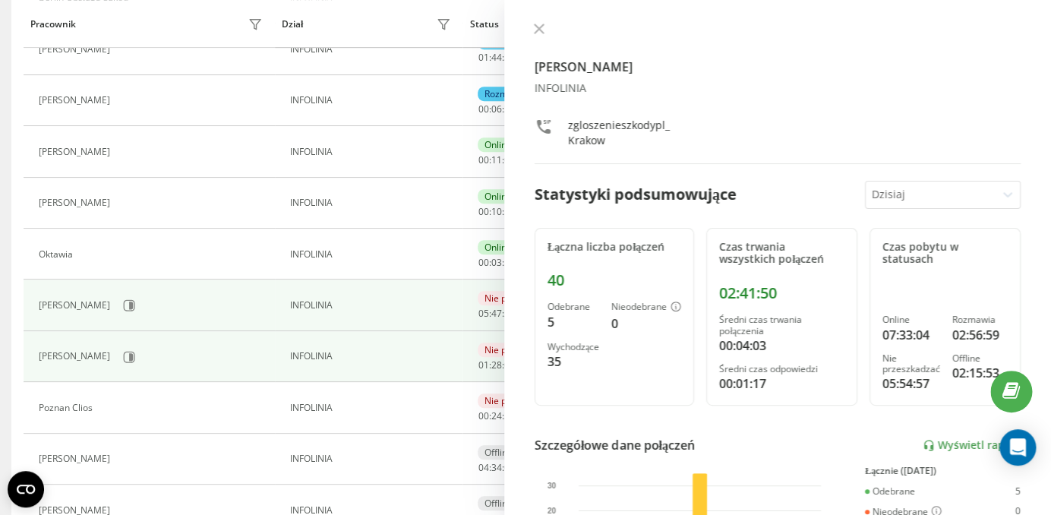
scroll to position [301, 0]
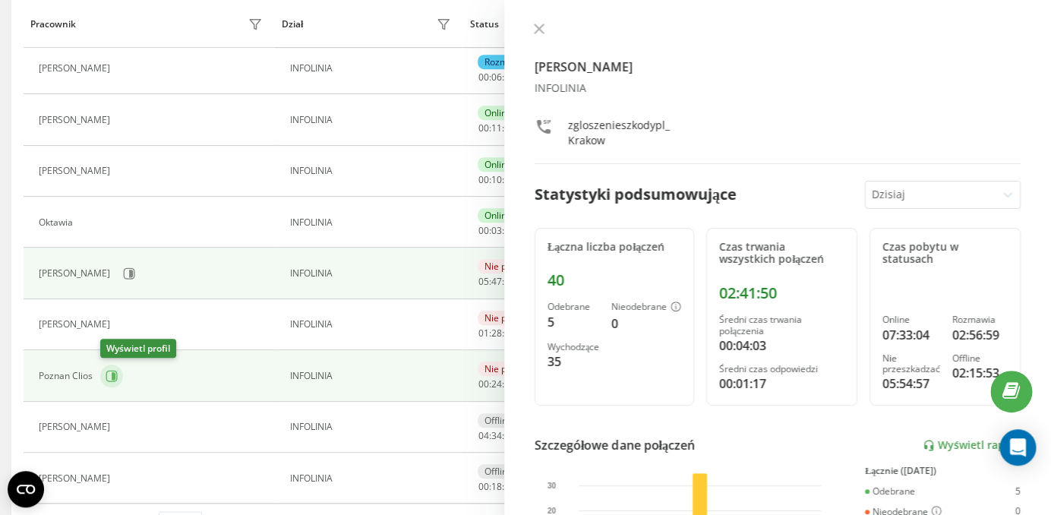
click at [114, 381] on icon at bounding box center [112, 376] width 12 height 12
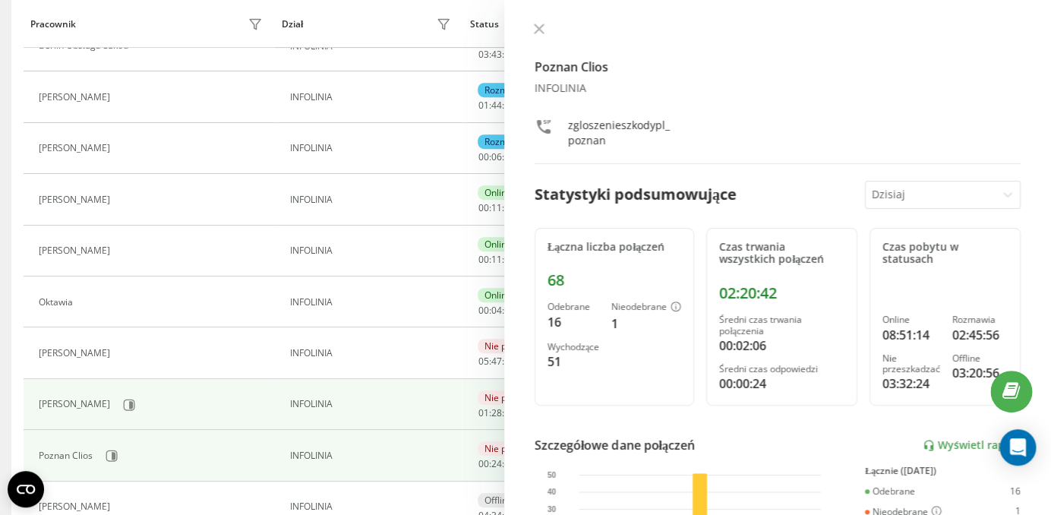
scroll to position [210, 0]
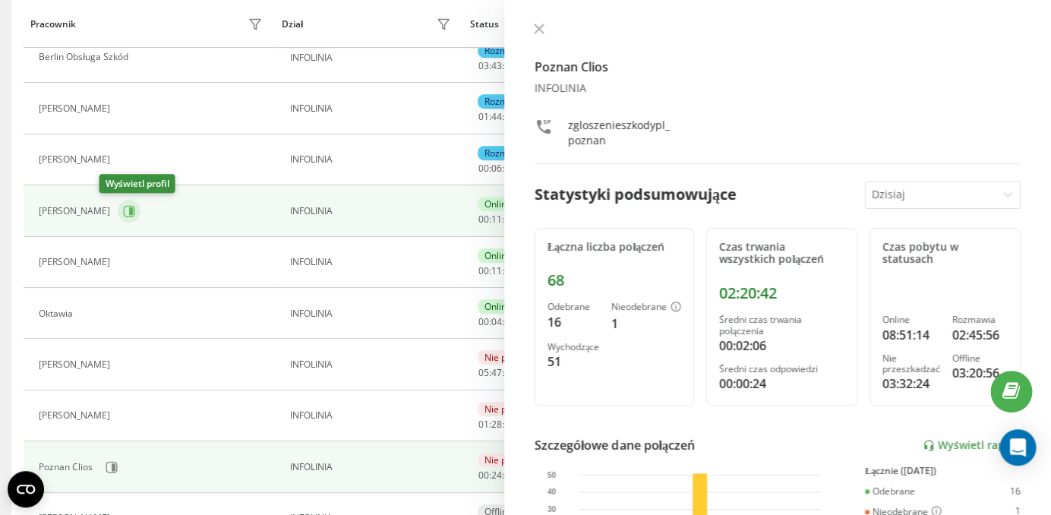
click at [123, 211] on icon at bounding box center [129, 211] width 12 height 12
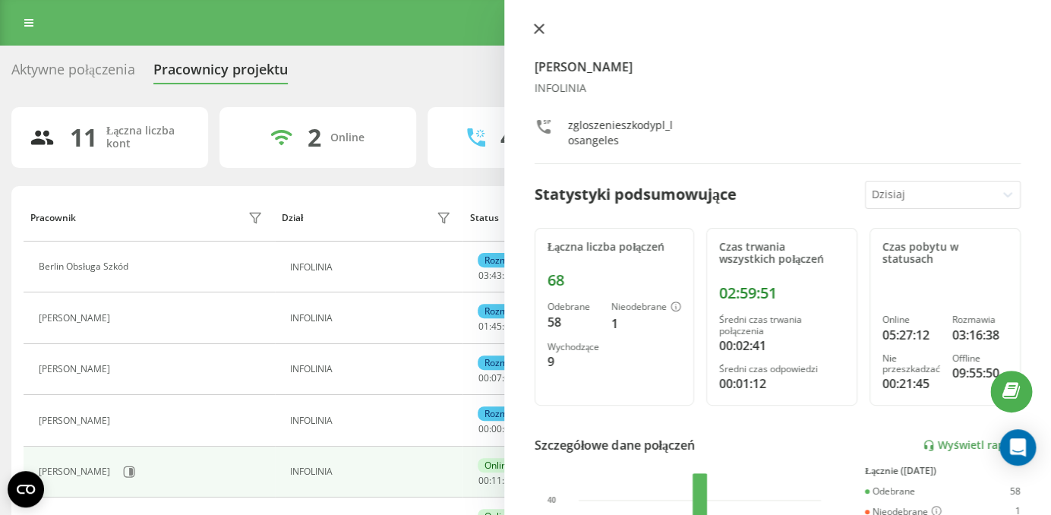
click at [539, 27] on icon at bounding box center [539, 28] width 9 height 9
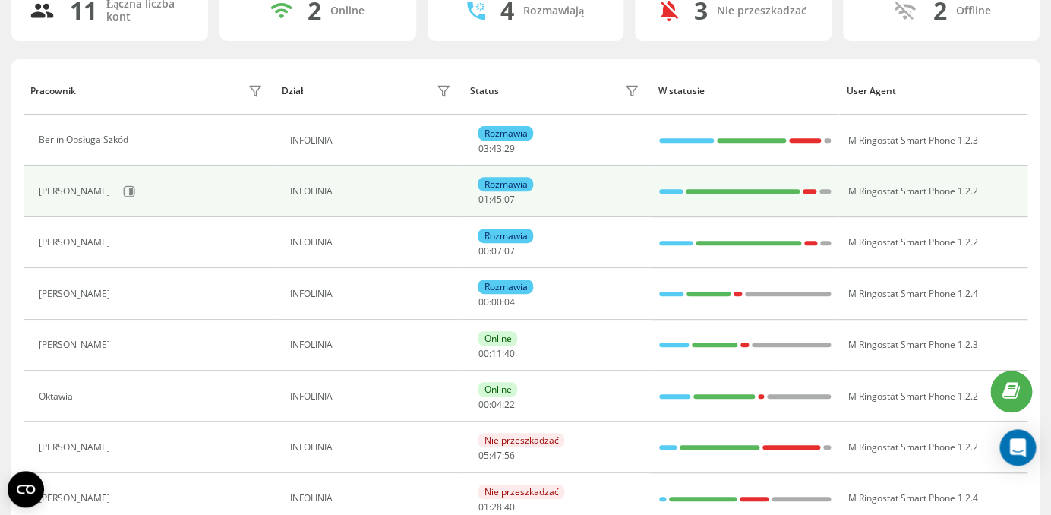
scroll to position [149, 0]
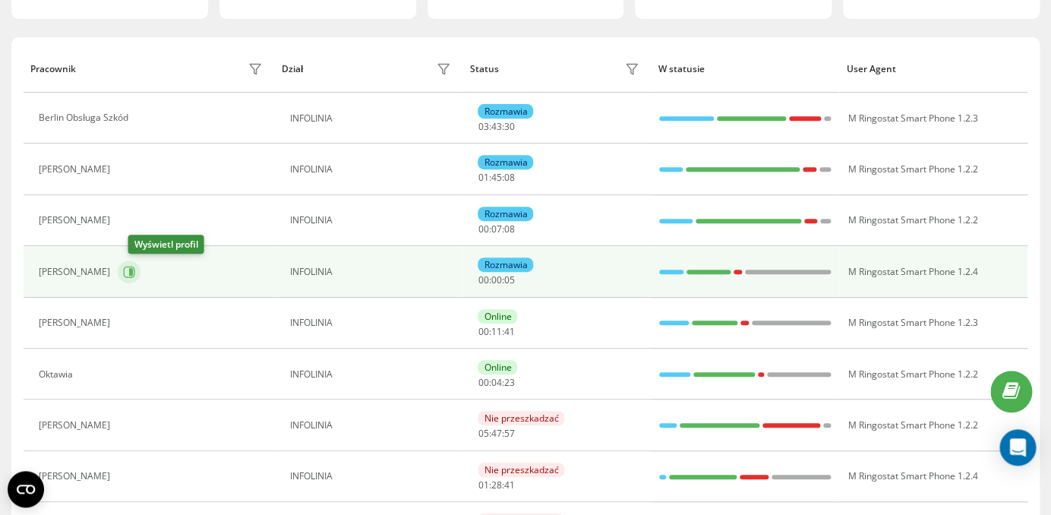
click at [133, 272] on icon at bounding box center [131, 272] width 4 height 8
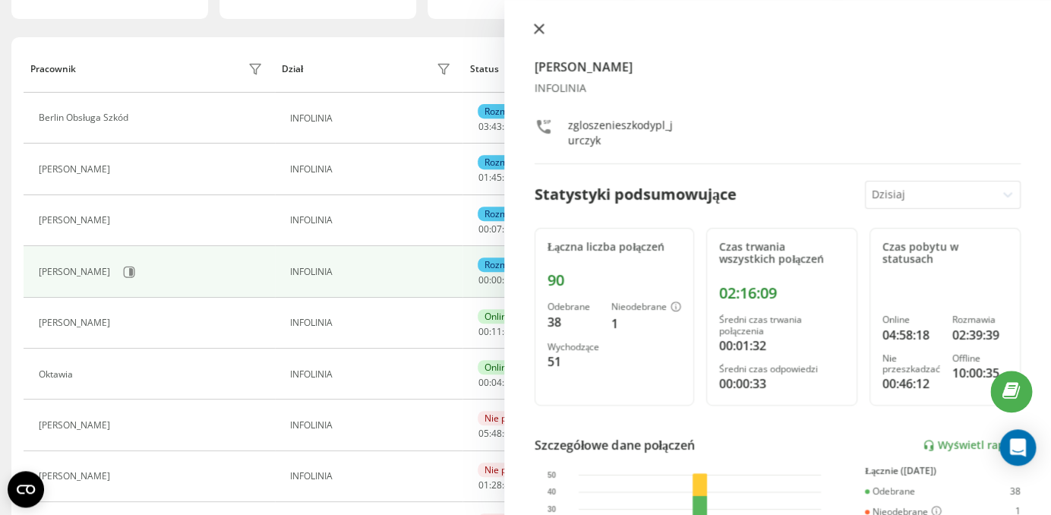
click at [535, 35] on button at bounding box center [539, 30] width 20 height 14
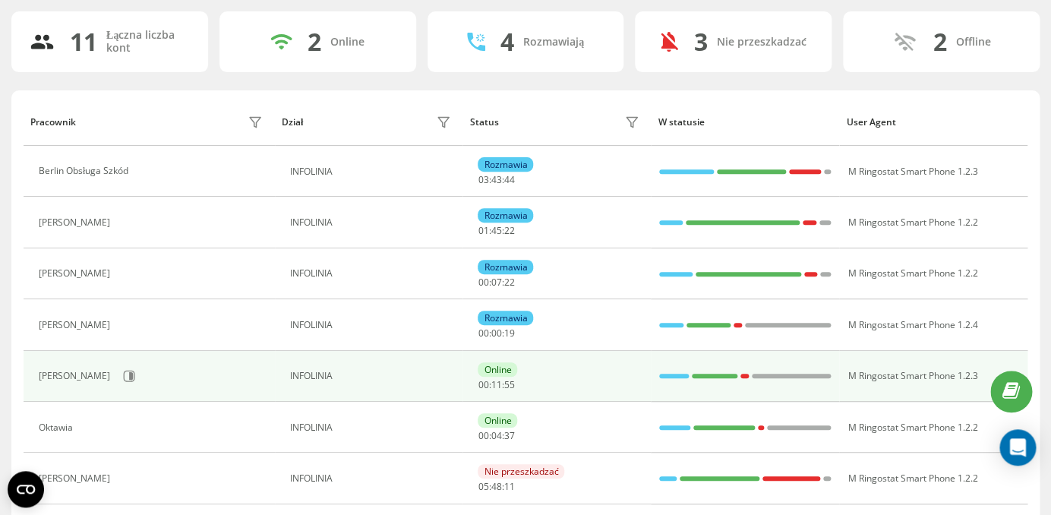
scroll to position [96, 0]
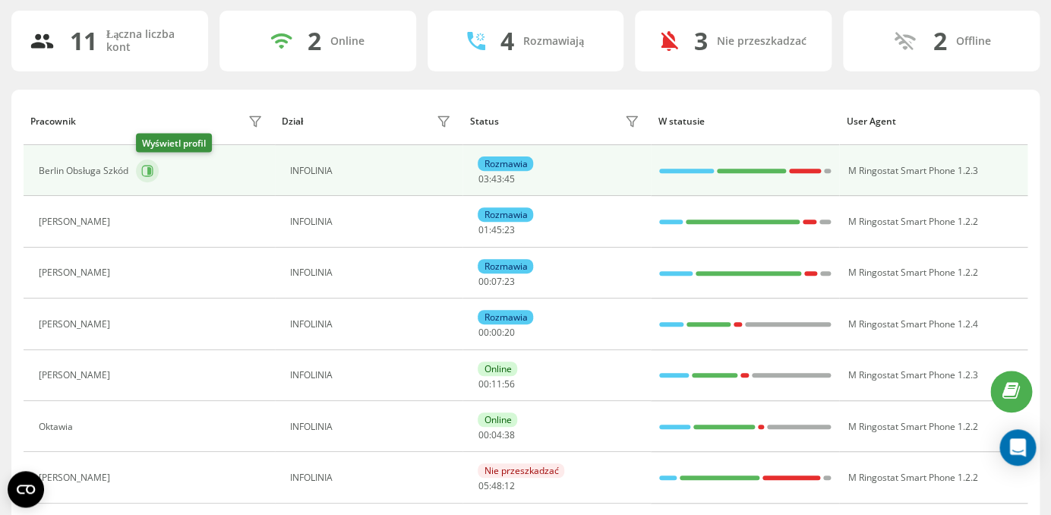
click at [150, 169] on icon at bounding box center [149, 171] width 4 height 8
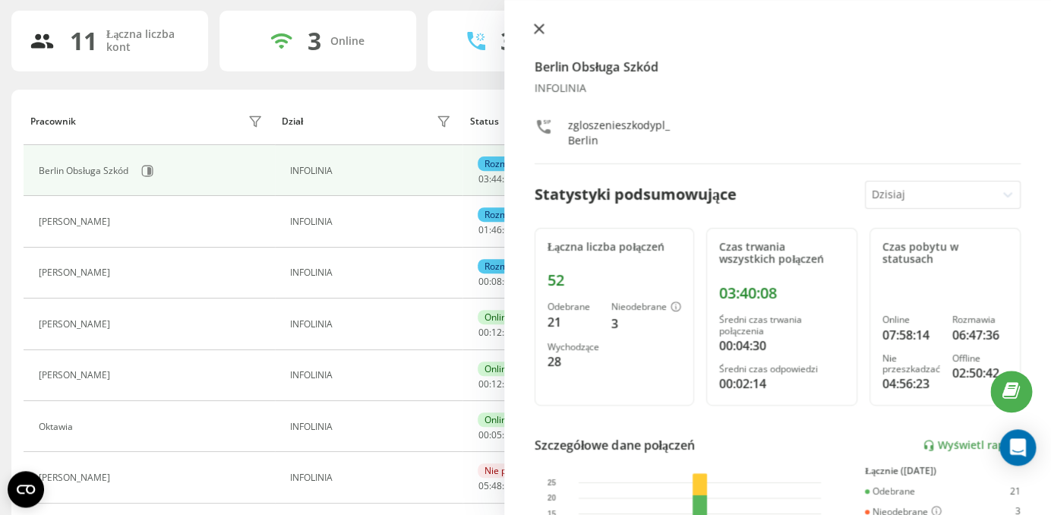
click at [541, 35] on button at bounding box center [539, 30] width 20 height 14
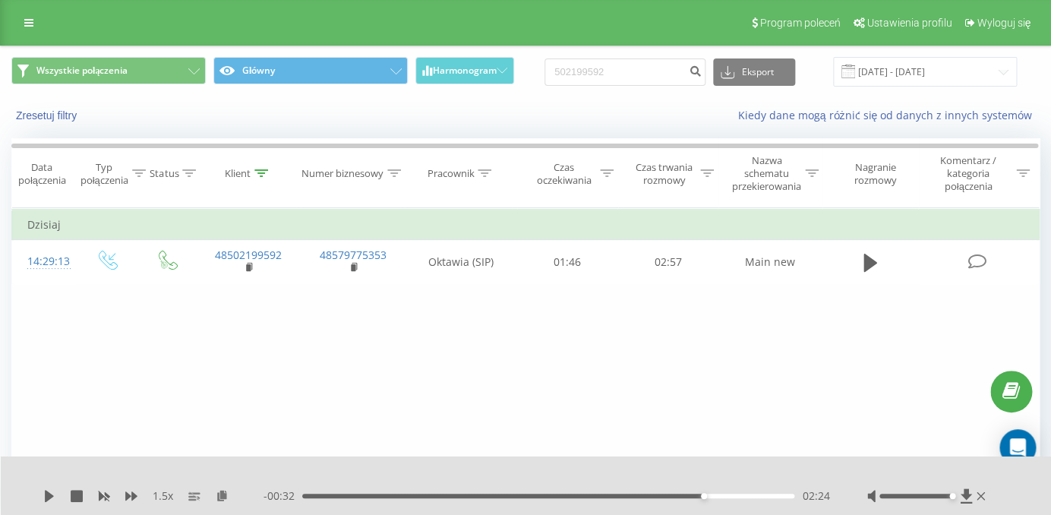
click at [545, 68] on input "502199592" at bounding box center [625, 71] width 161 height 27
type input "531 823 011"
click at [706, 72] on button "submit" at bounding box center [695, 71] width 21 height 27
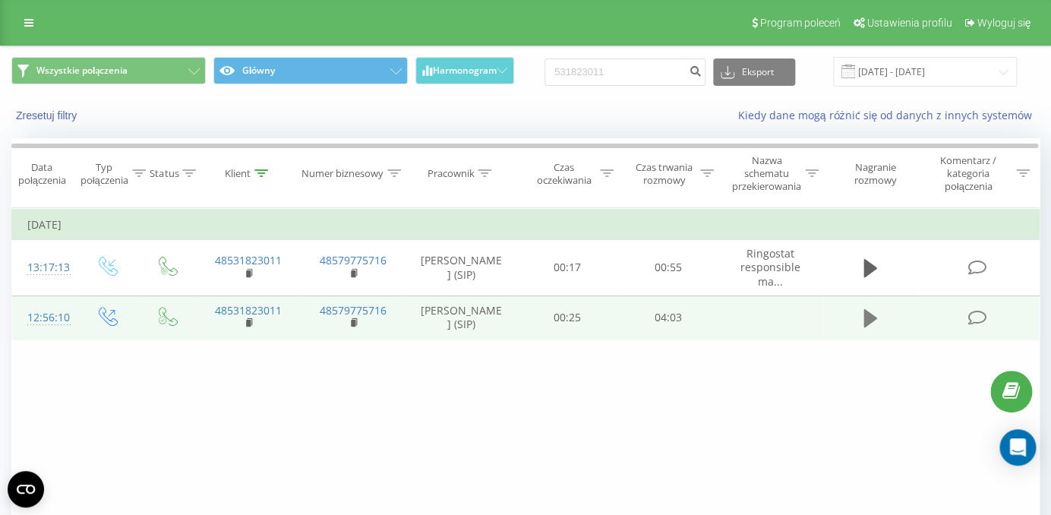
click at [867, 317] on icon at bounding box center [871, 318] width 14 height 18
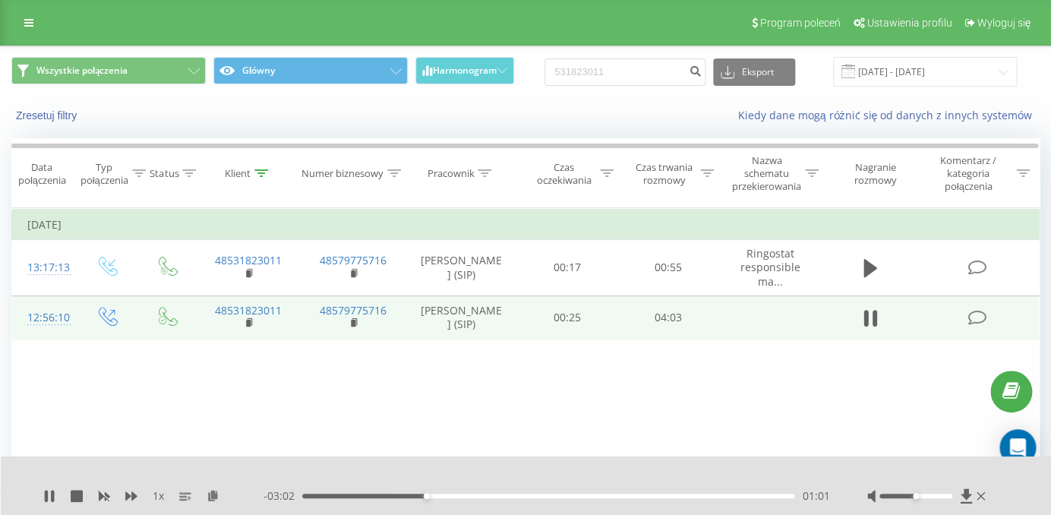
click at [54, 493] on icon at bounding box center [52, 496] width 3 height 12
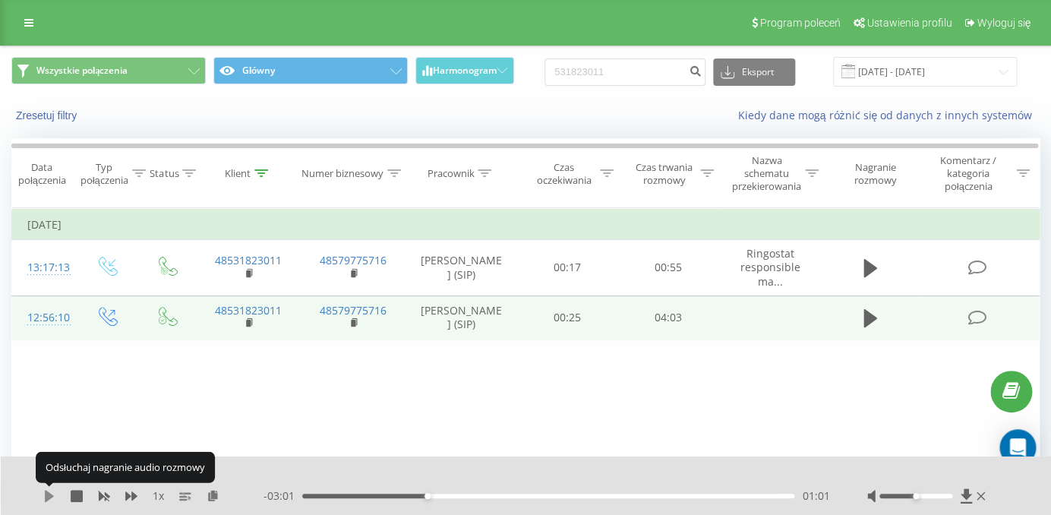
click at [46, 493] on icon at bounding box center [49, 496] width 9 height 12
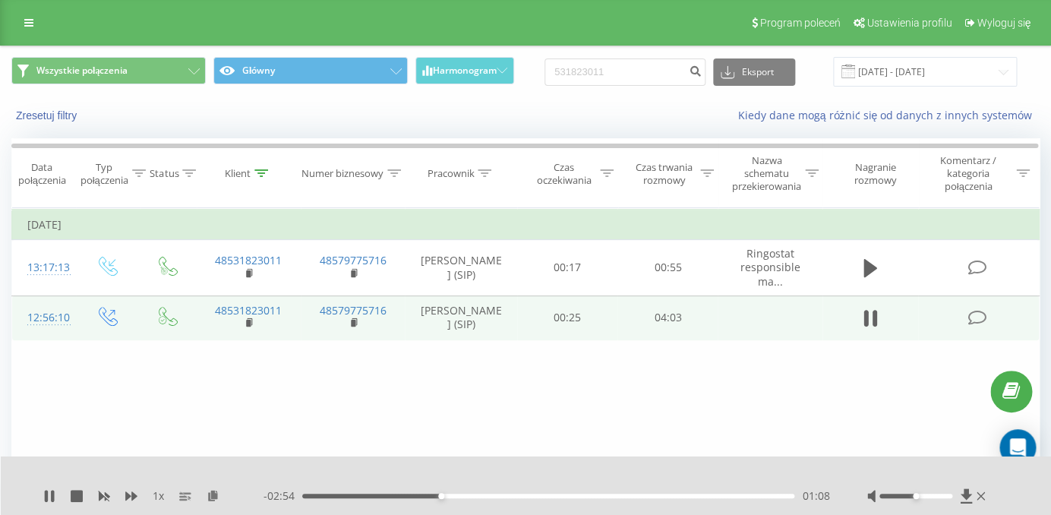
click at [521, 494] on div "01:08" at bounding box center [548, 496] width 492 height 5
click at [599, 494] on div "02:26" at bounding box center [548, 496] width 492 height 5
click at [671, 497] on div "03:02" at bounding box center [548, 496] width 492 height 5
click at [698, 496] on div "03:03" at bounding box center [548, 496] width 492 height 5
click at [686, 496] on div "03:17" at bounding box center [548, 496] width 492 height 5
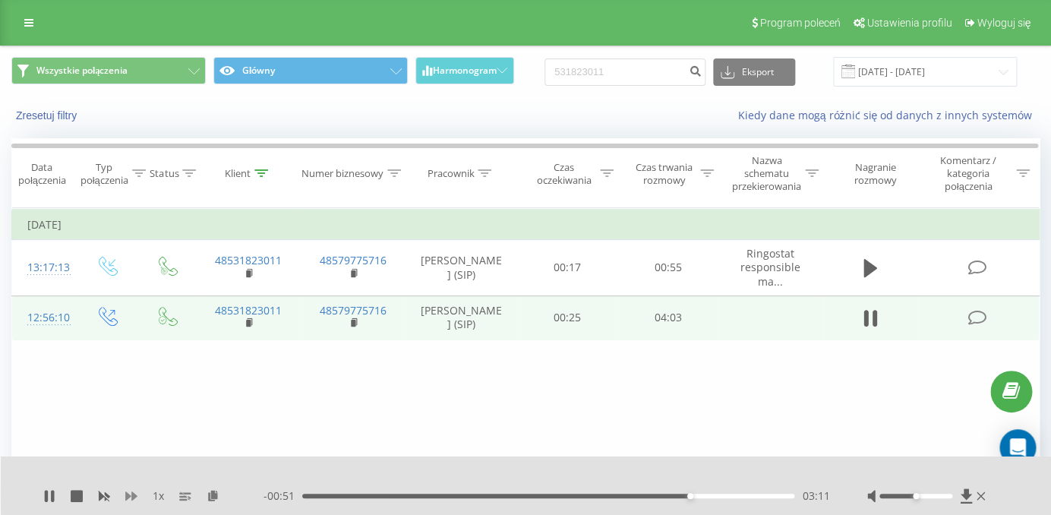
click at [134, 494] on icon at bounding box center [131, 495] width 12 height 9
click at [704, 497] on div "03:15" at bounding box center [548, 496] width 492 height 5
click at [713, 497] on div "03:19" at bounding box center [548, 496] width 492 height 5
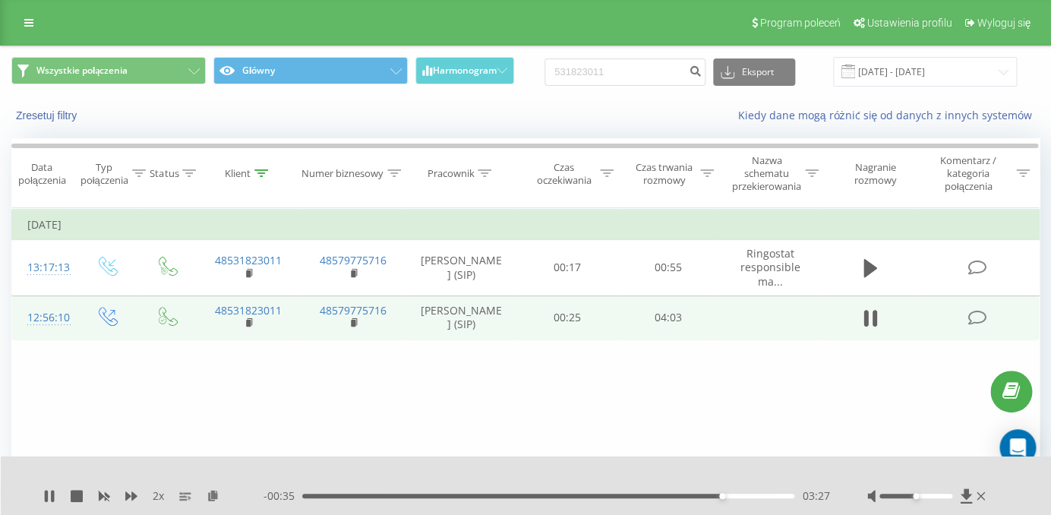
click at [725, 494] on div "03:27" at bounding box center [548, 496] width 492 height 5
click at [130, 491] on icon at bounding box center [131, 496] width 12 height 12
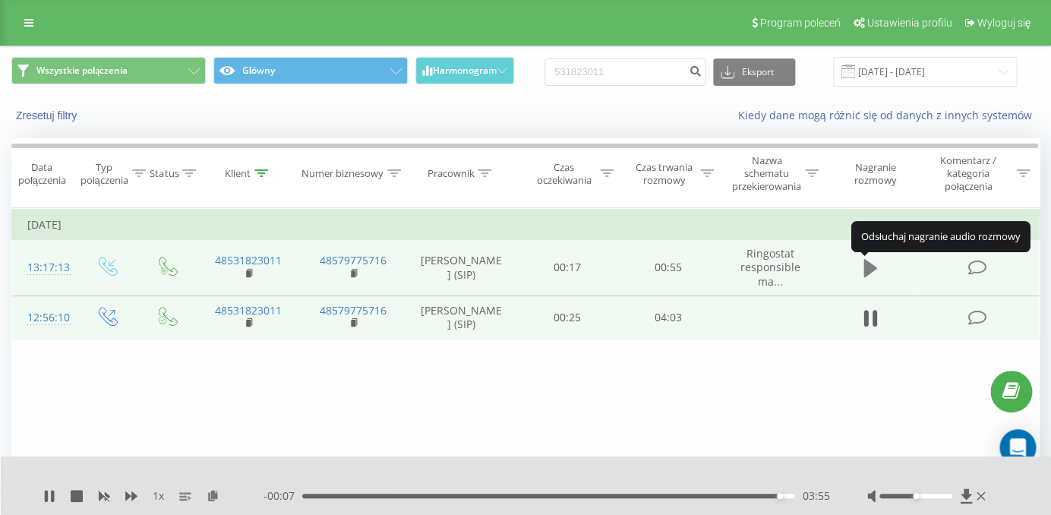
click at [864, 270] on icon at bounding box center [871, 268] width 14 height 18
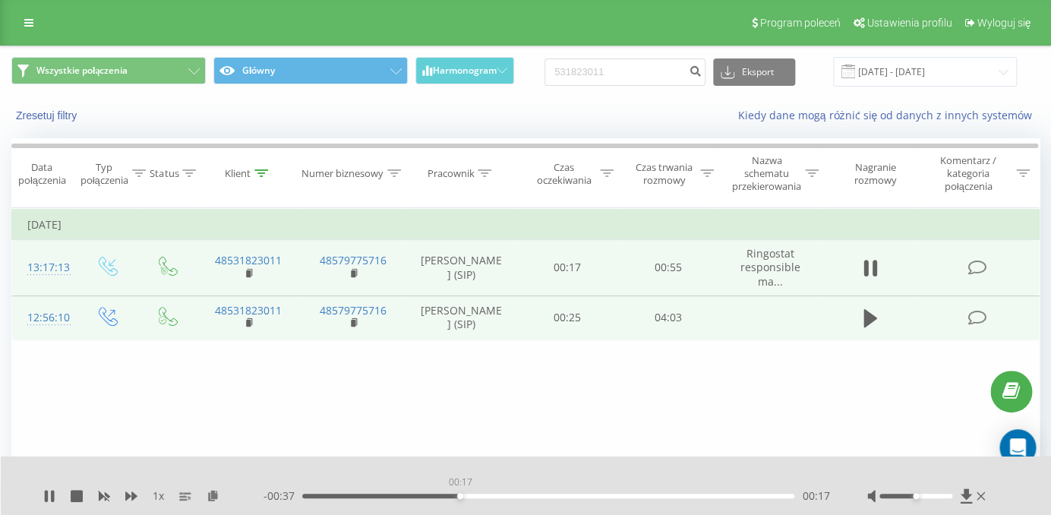
click at [459, 497] on div "00:17" at bounding box center [548, 496] width 492 height 5
click at [602, 497] on div "00:33" at bounding box center [548, 496] width 492 height 5
click at [703, 497] on div "00:45" at bounding box center [548, 496] width 492 height 5
click at [761, 495] on div "00:46" at bounding box center [548, 496] width 492 height 5
click at [734, 497] on div "00:53" at bounding box center [548, 496] width 492 height 5
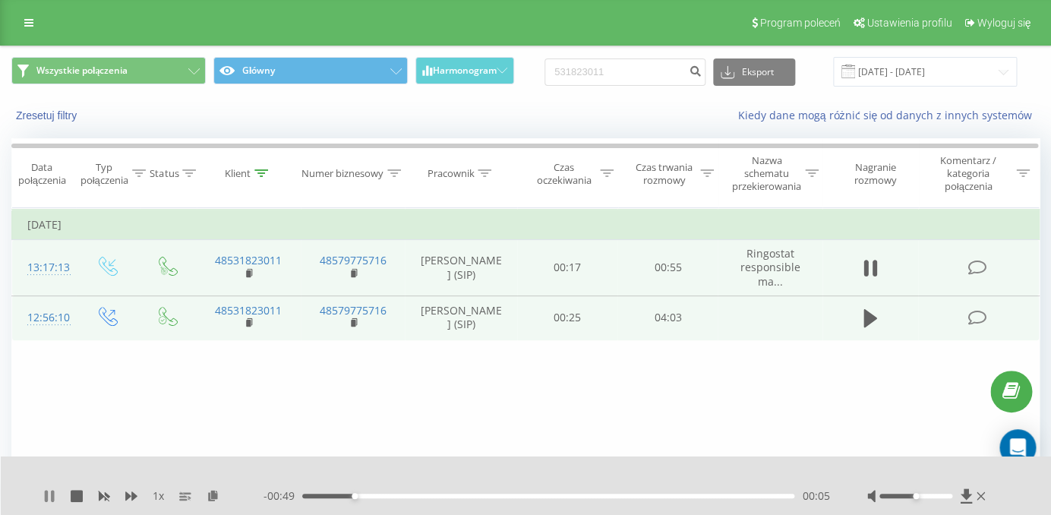
click at [52, 502] on button at bounding box center [49, 496] width 12 height 12
